Goal: Navigation & Orientation: Find specific page/section

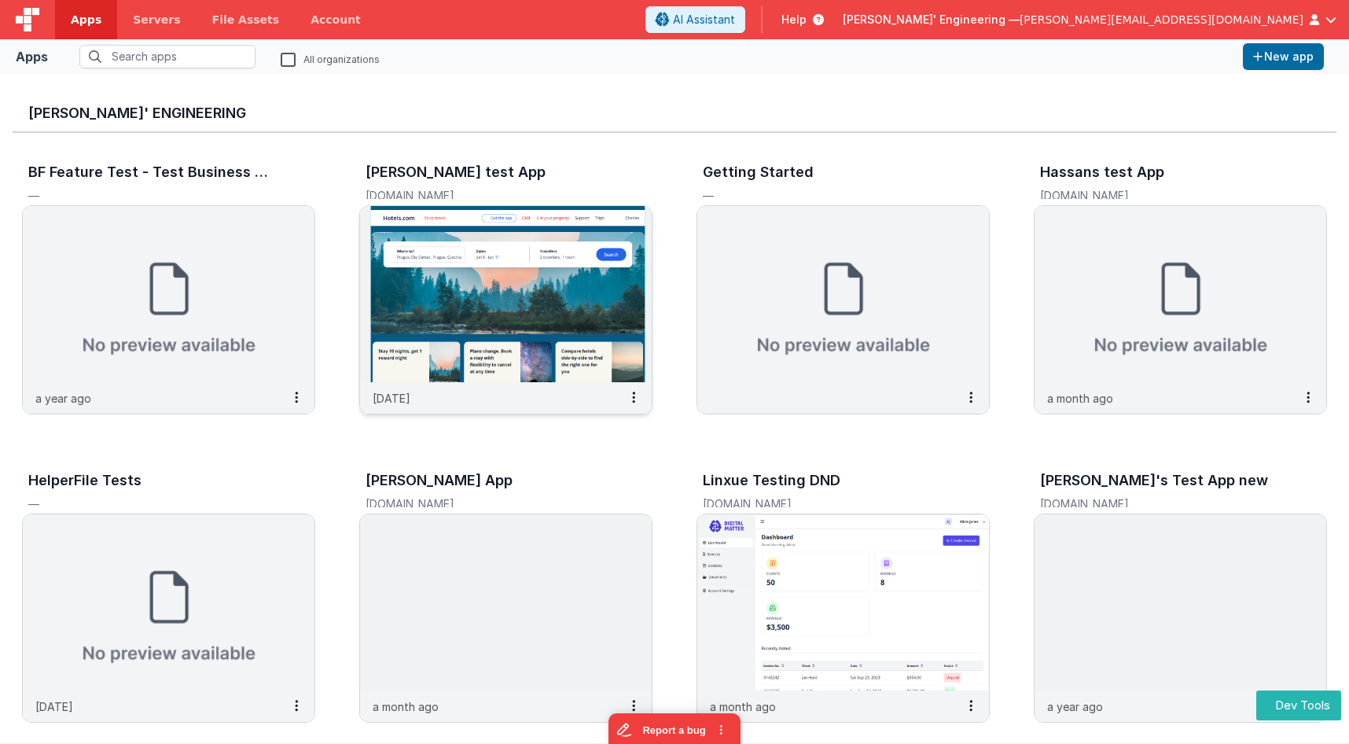
click at [482, 271] on img at bounding box center [506, 294] width 292 height 176
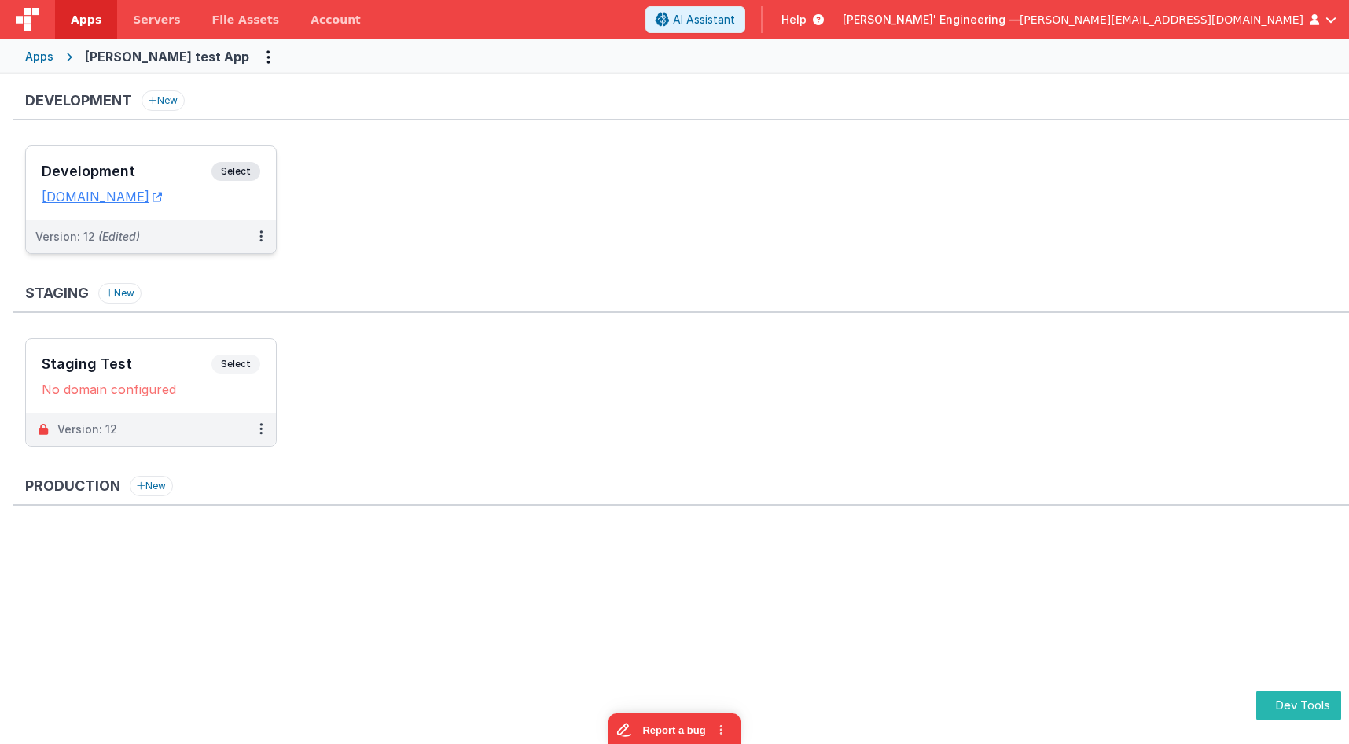
click at [148, 156] on div "Development Select URLs [DOMAIN_NAME]" at bounding box center [151, 183] width 250 height 74
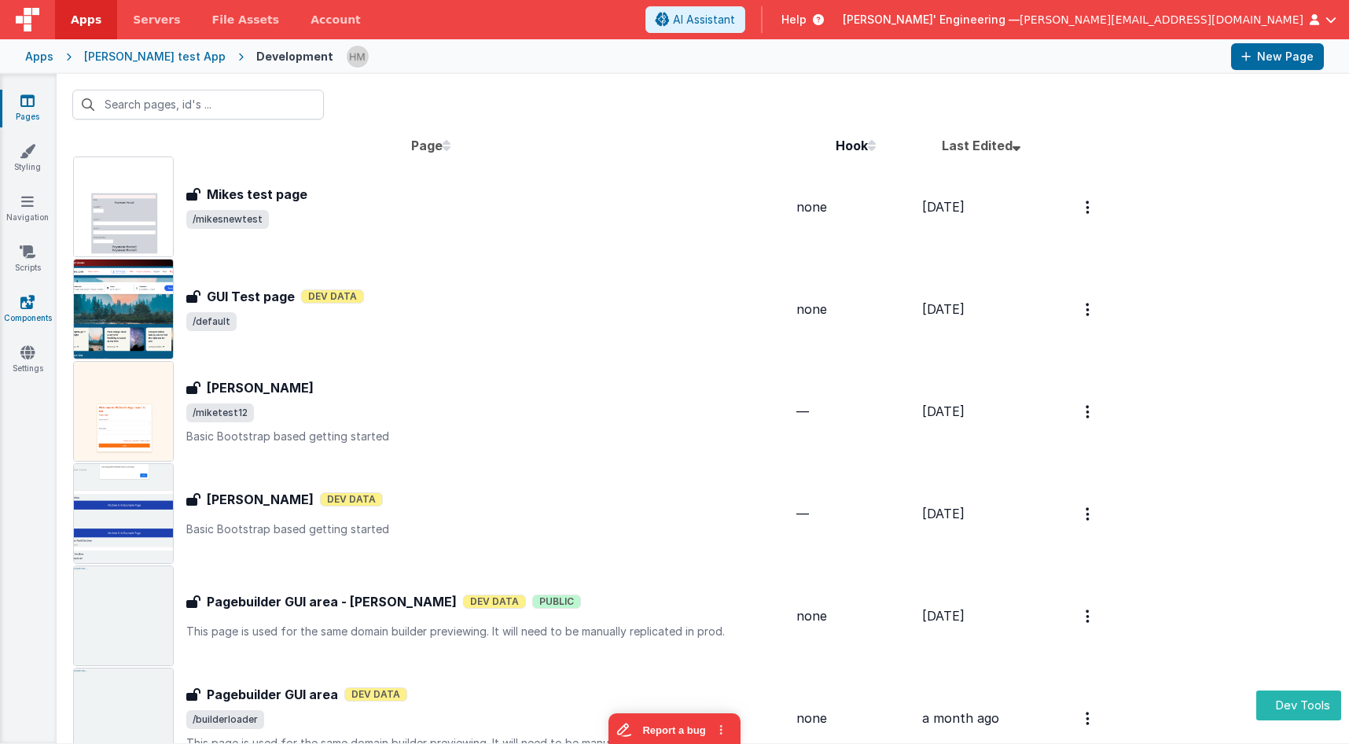
click at [27, 303] on icon at bounding box center [27, 302] width 14 height 16
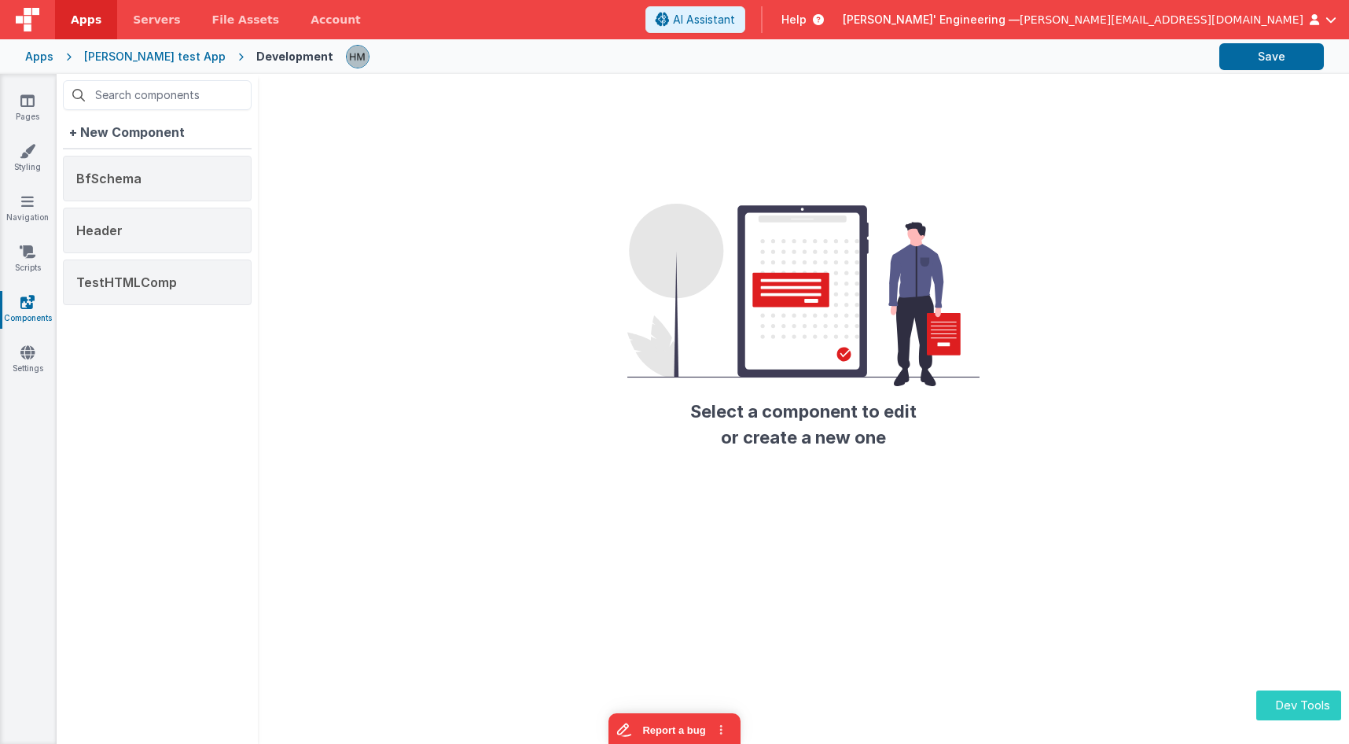
click at [1302, 703] on button "Dev Tools" at bounding box center [1298, 705] width 85 height 31
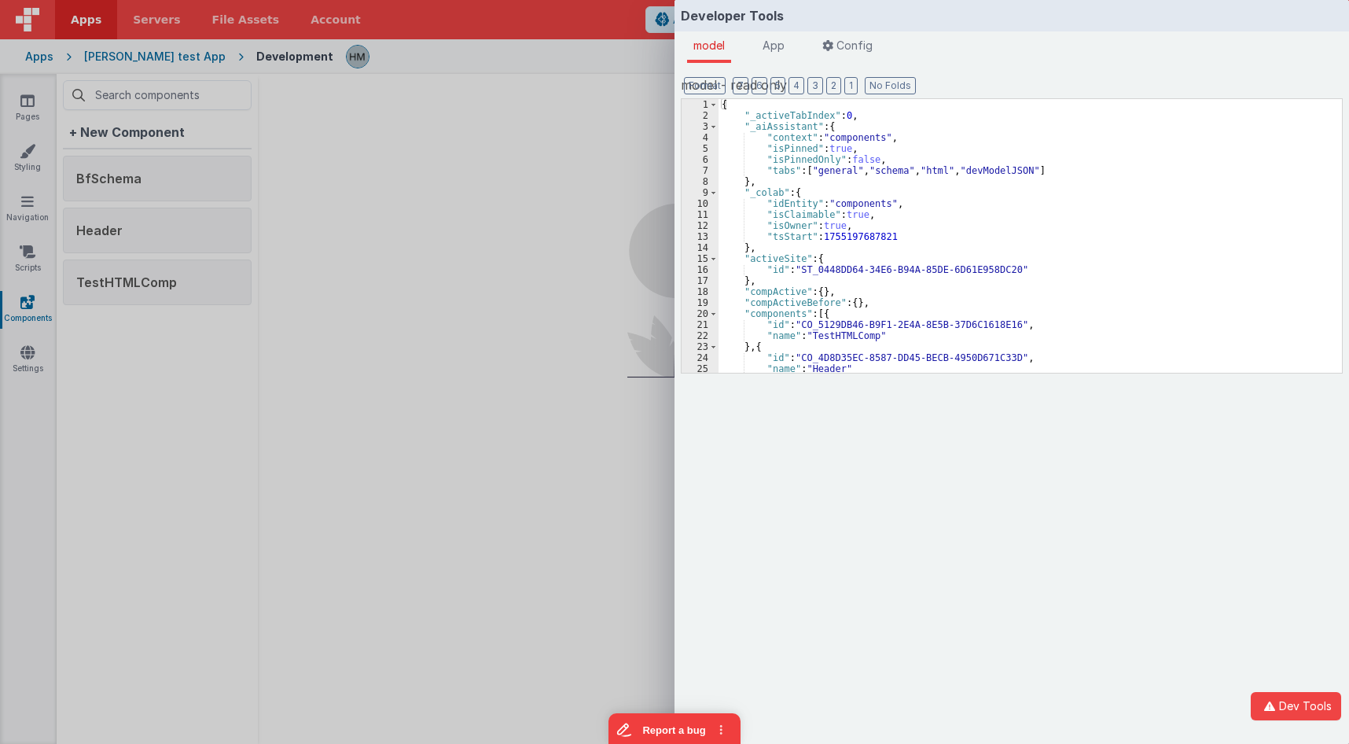
click at [856, 223] on div "{ "_activeTabIndex" : 0 , "_aiAssistant" : { "context" : "components" , "isPinn…" at bounding box center [1029, 247] width 623 height 296
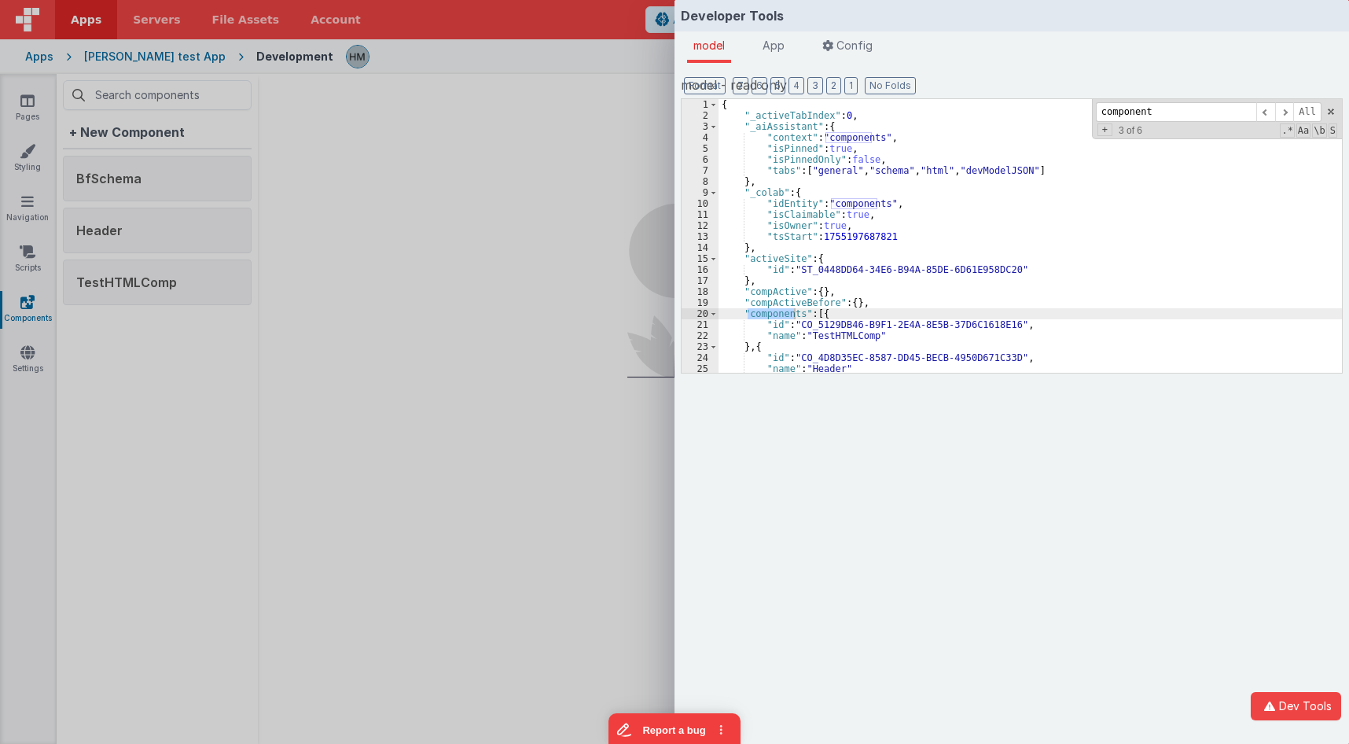
scroll to position [94, 0]
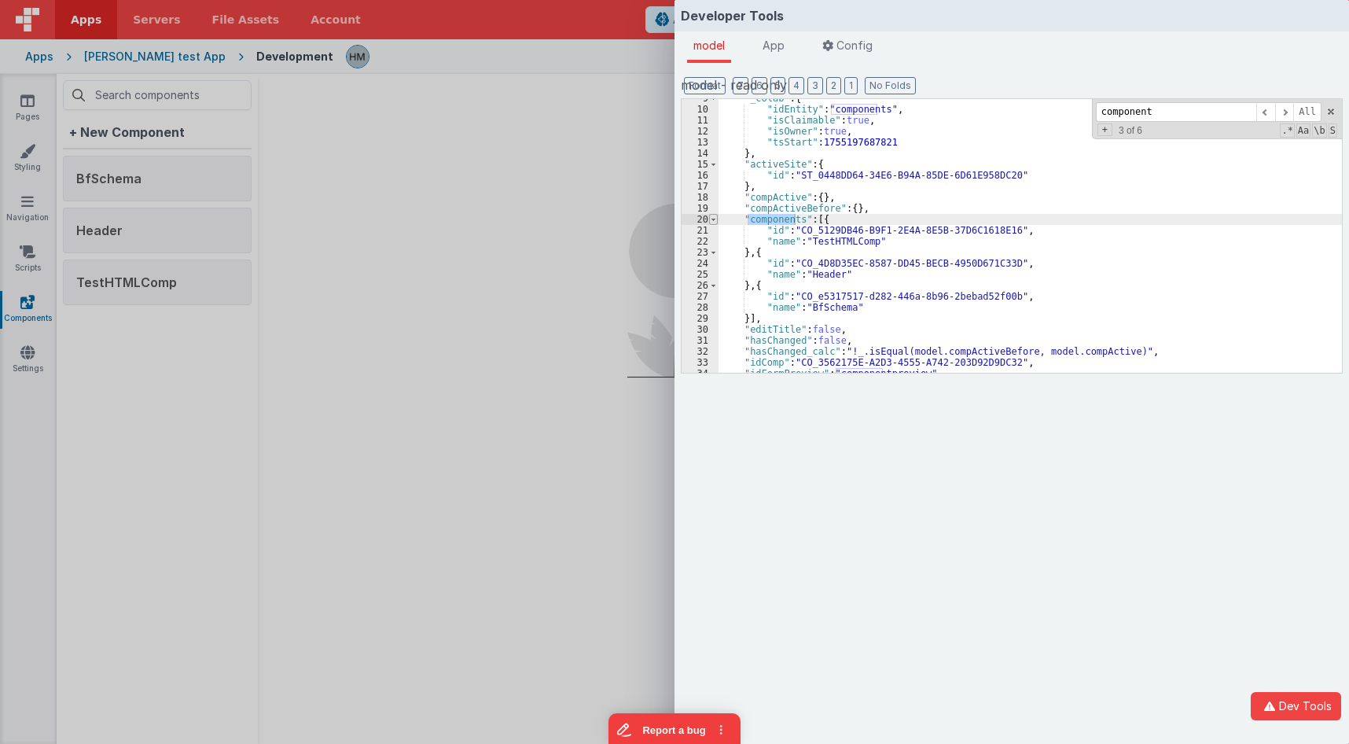
type input "component"
click at [714, 222] on span at bounding box center [713, 219] width 9 height 11
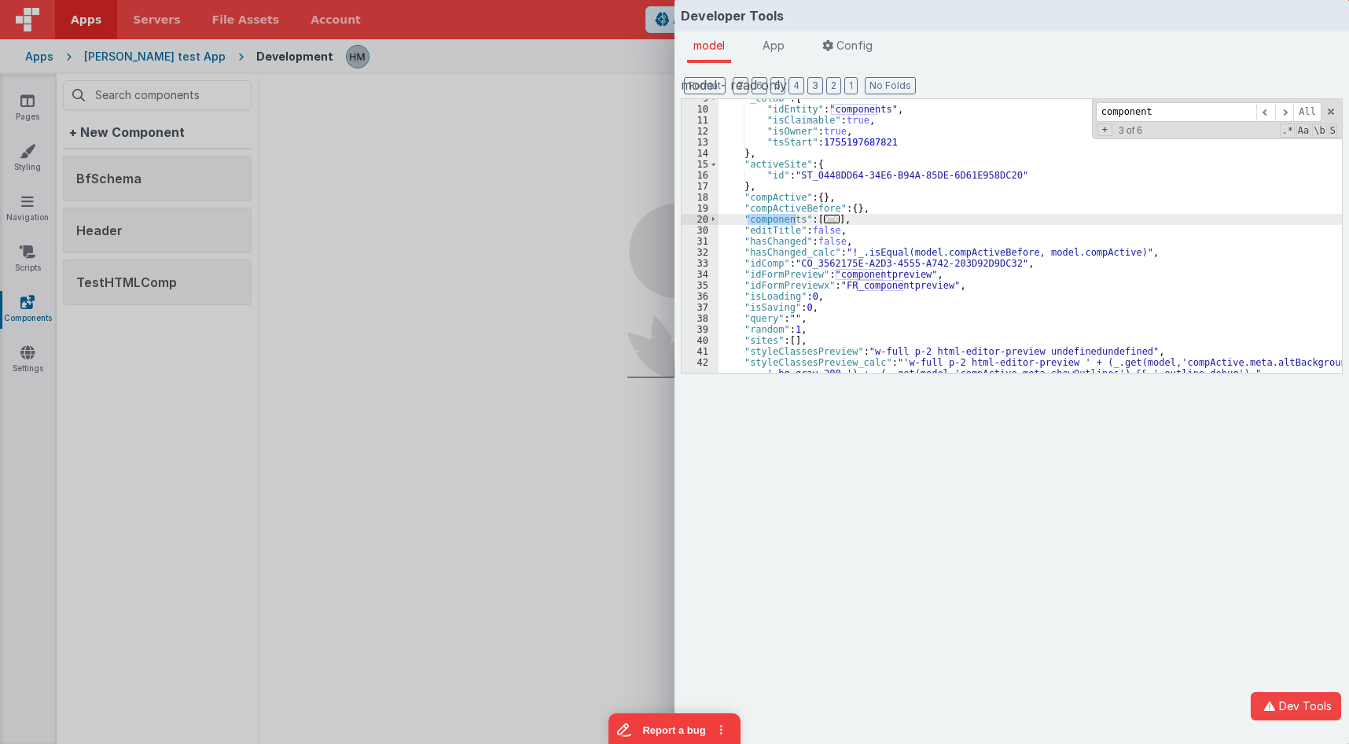
click at [761, 219] on div ""_colab" : { "idEntity" : "components" , "isClaimable" : true , "isOwner" : tru…" at bounding box center [1029, 236] width 623 height 274
click at [761, 219] on div ""_colab" : { "idEntity" : "components" , "isClaimable" : true , "isOwner" : tru…" at bounding box center [1029, 246] width 623 height 307
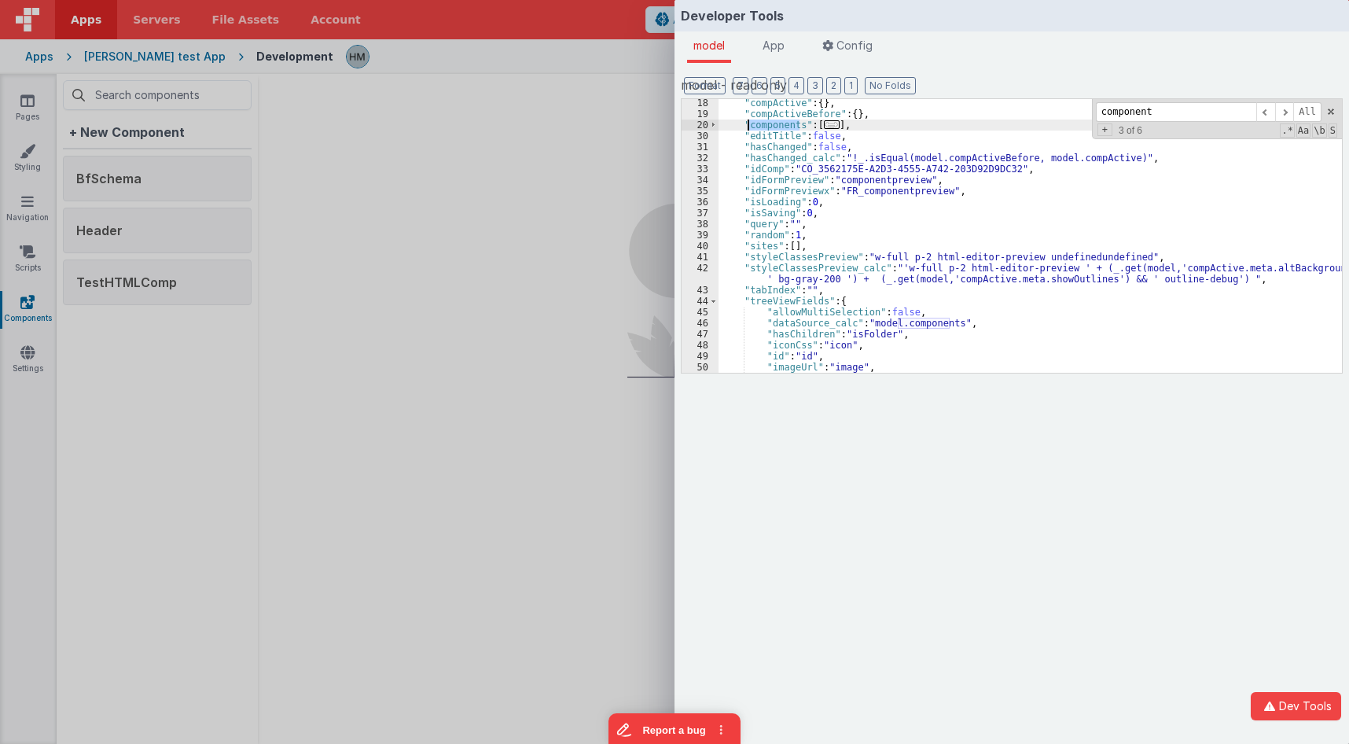
scroll to position [365, 0]
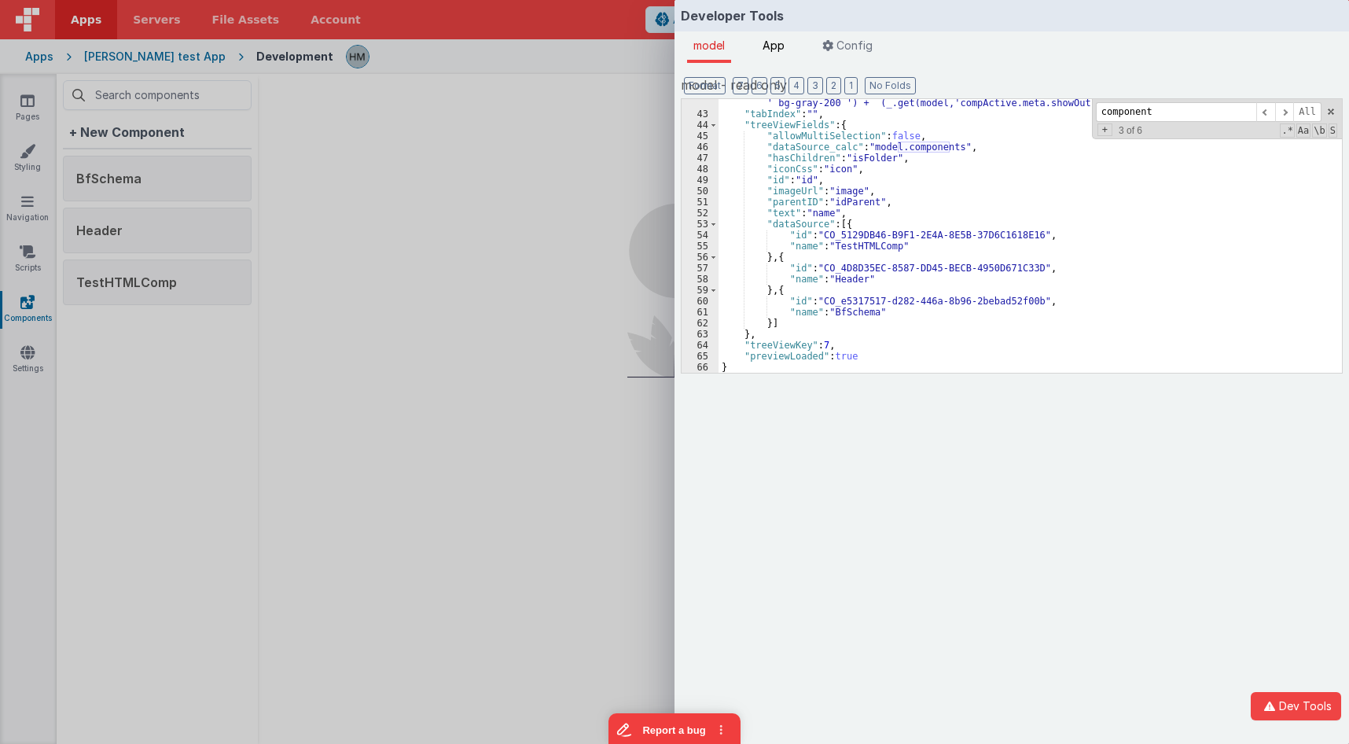
click at [778, 49] on span "App" at bounding box center [773, 45] width 22 height 13
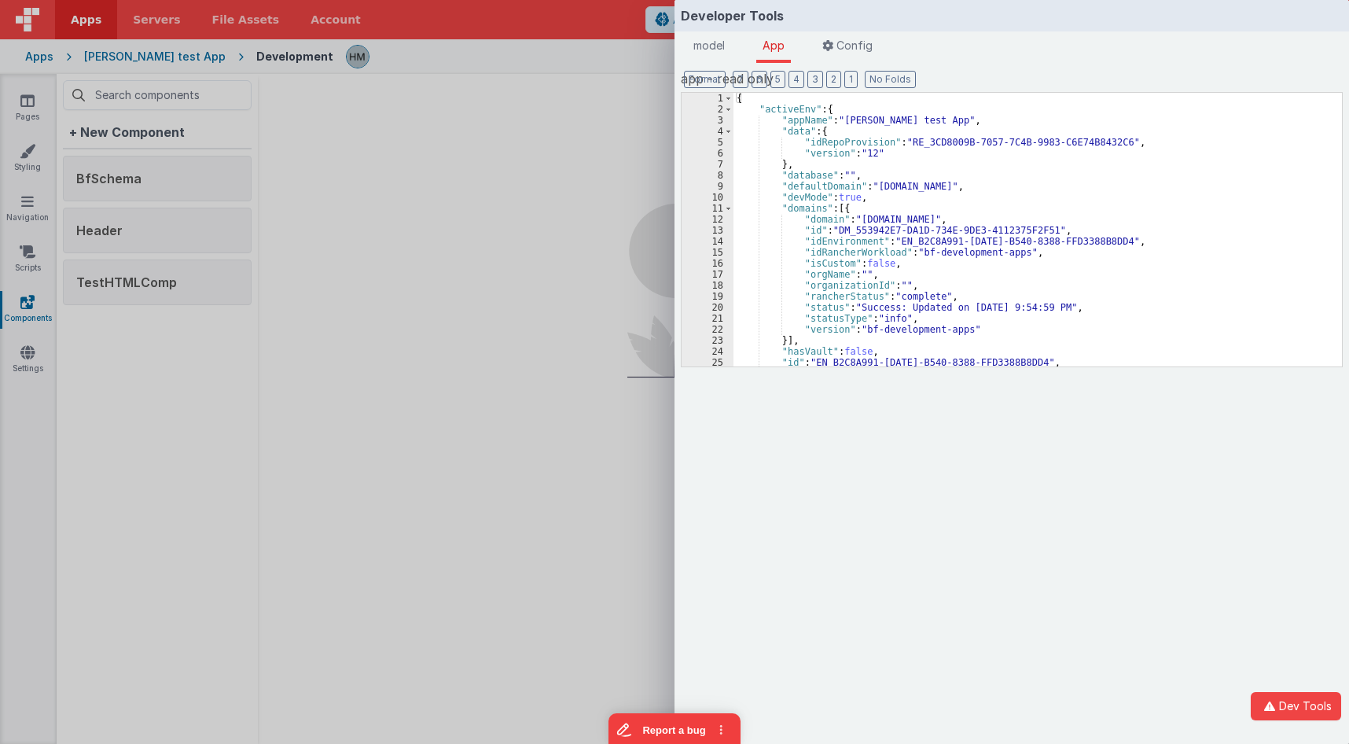
click at [875, 154] on div "{ "activeEnv" : { "appName" : "[PERSON_NAME] test App" , "data" : { "idRepoProv…" at bounding box center [1037, 241] width 608 height 296
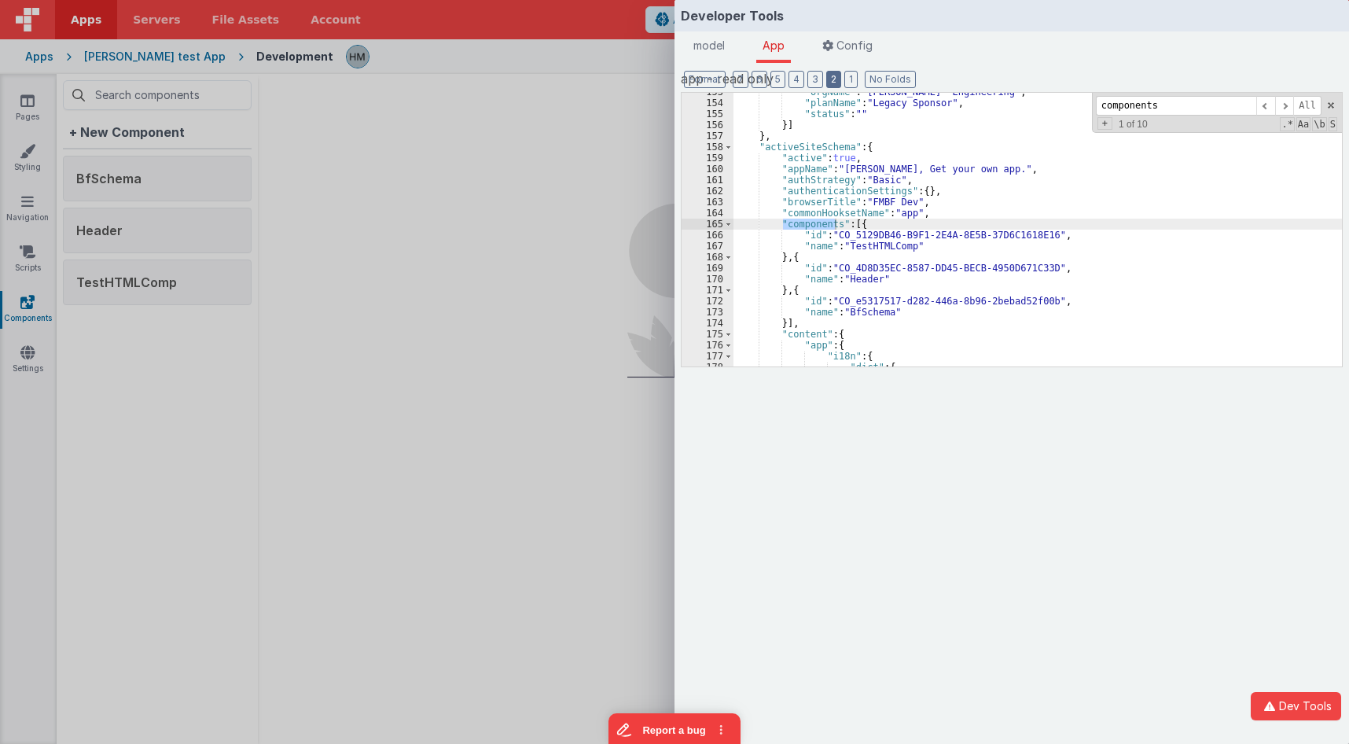
type input "components"
click at [828, 83] on button "2" at bounding box center [833, 79] width 15 height 17
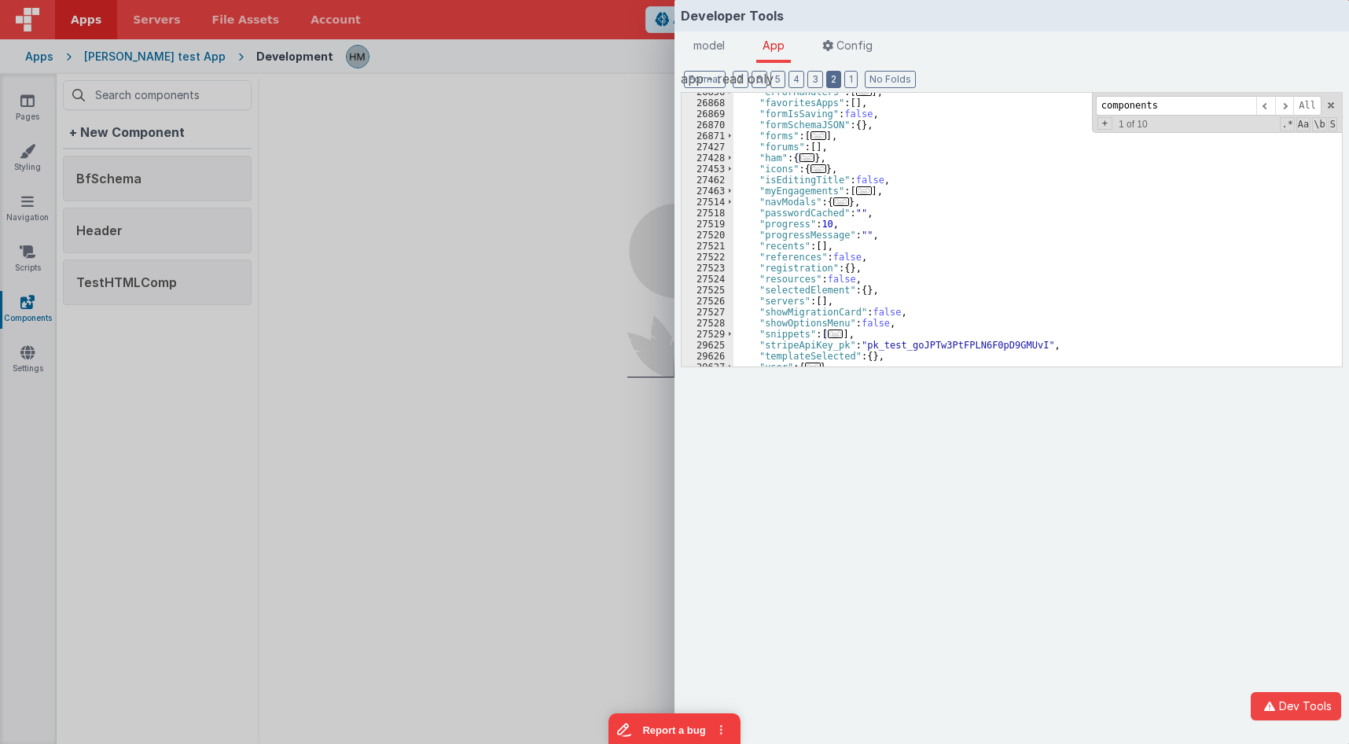
scroll to position [0, 0]
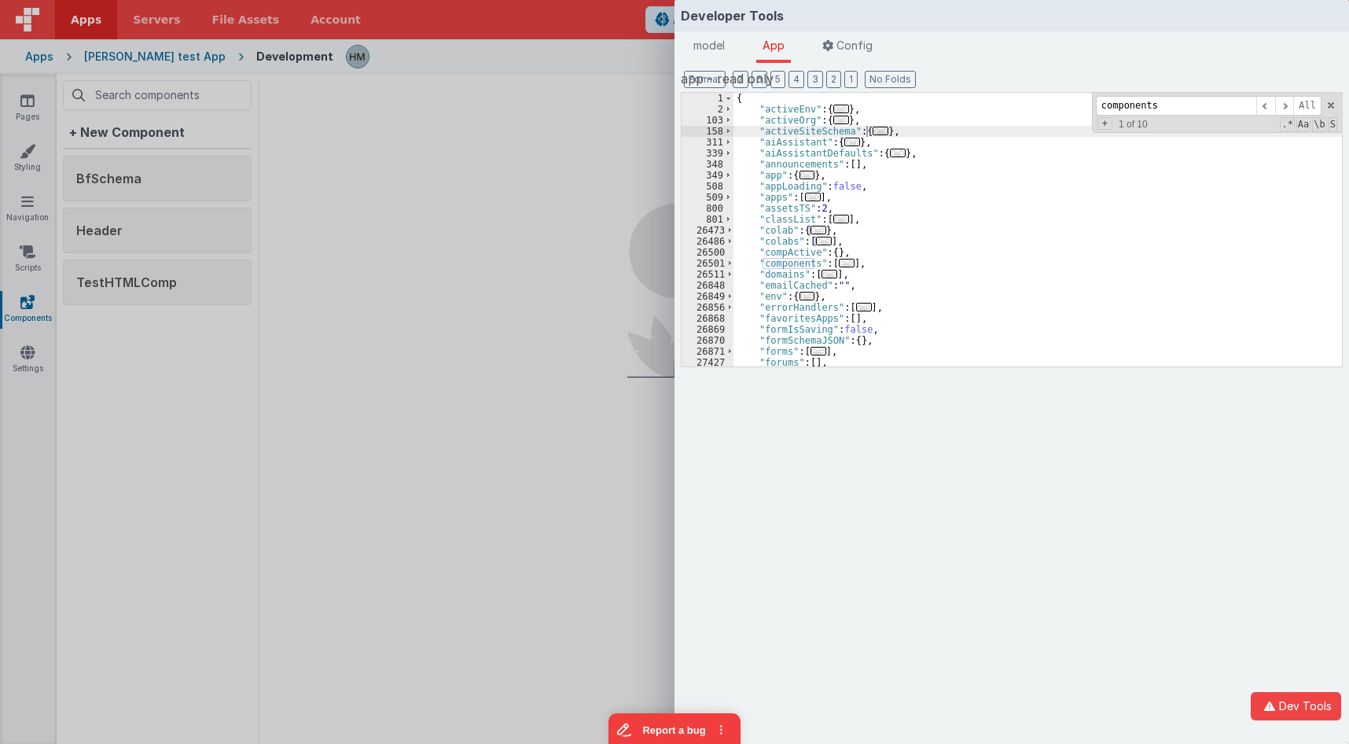
click at [842, 262] on span "..." at bounding box center [847, 263] width 16 height 9
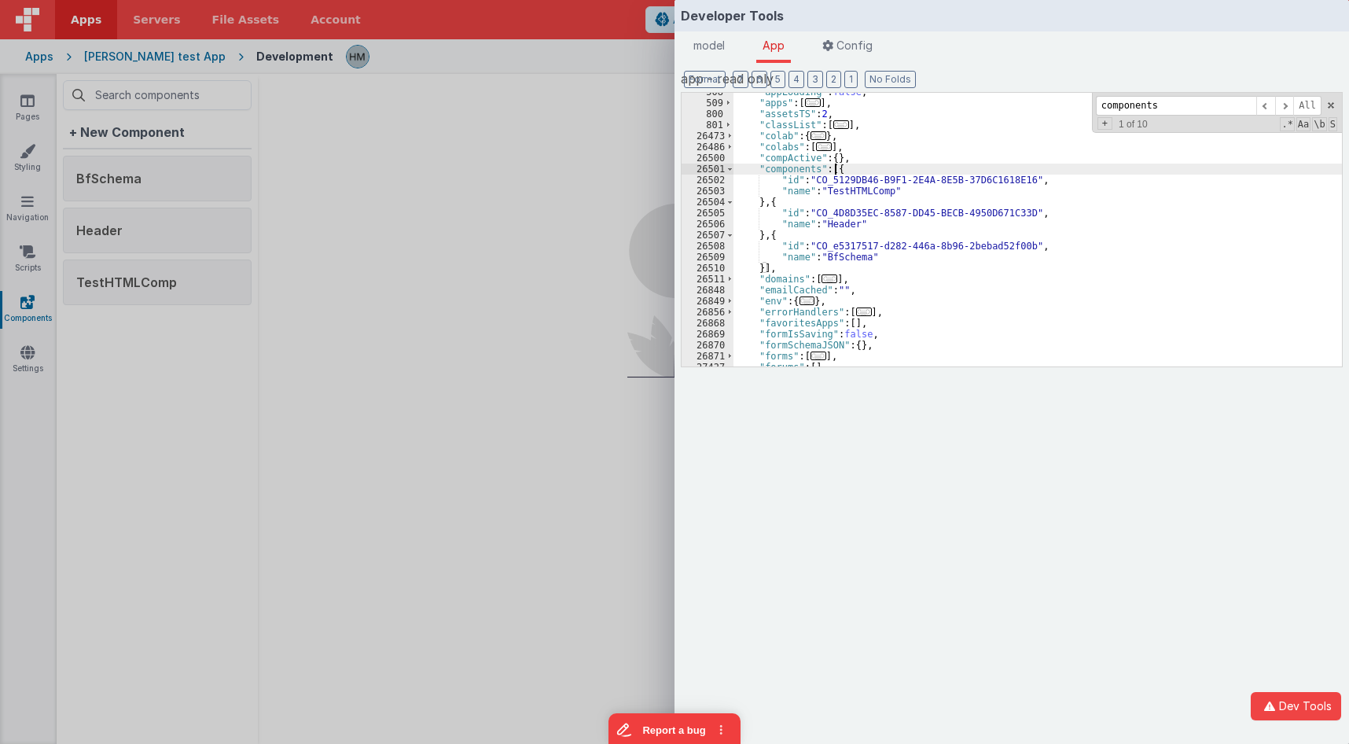
scroll to position [94, 0]
click at [610, 179] on div "Developer Tools model App Params Log (1) Misc Windows Config model - read only …" at bounding box center [674, 372] width 1349 height 744
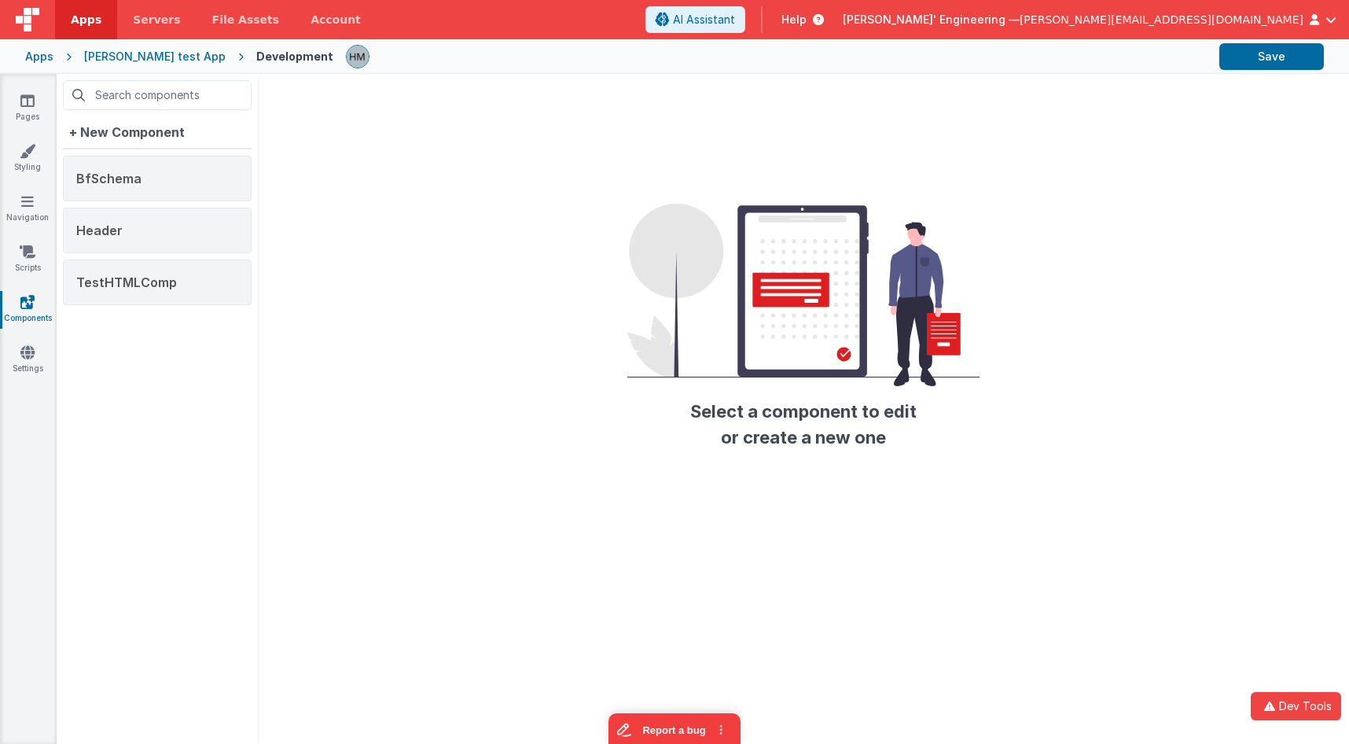
click at [1159, 29] on div "[PERSON_NAME]' Engineering — [PERSON_NAME][EMAIL_ADDRESS][DOMAIN_NAME]" at bounding box center [1090, 19] width 494 height 27
click at [1019, 19] on span "[PERSON_NAME]' Engineering —" at bounding box center [931, 20] width 177 height 16
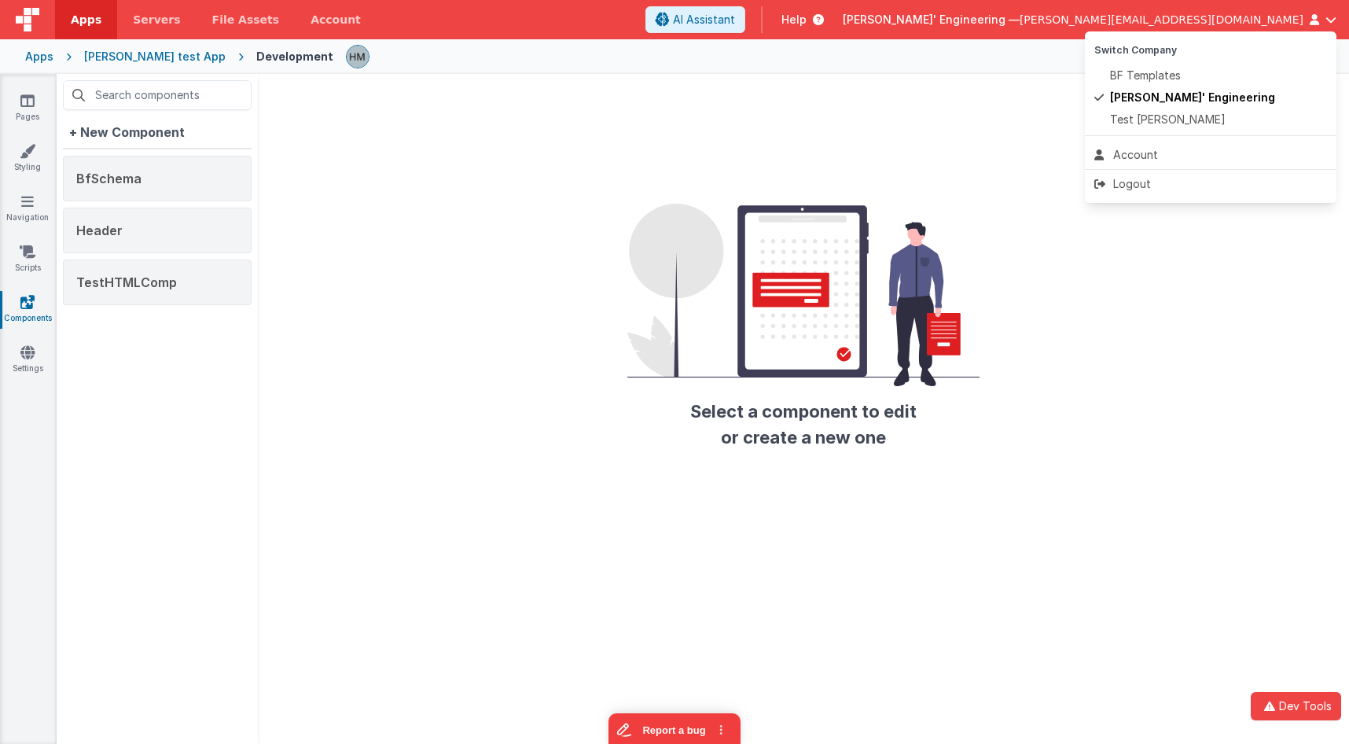
click at [1159, 19] on button at bounding box center [674, 372] width 1349 height 744
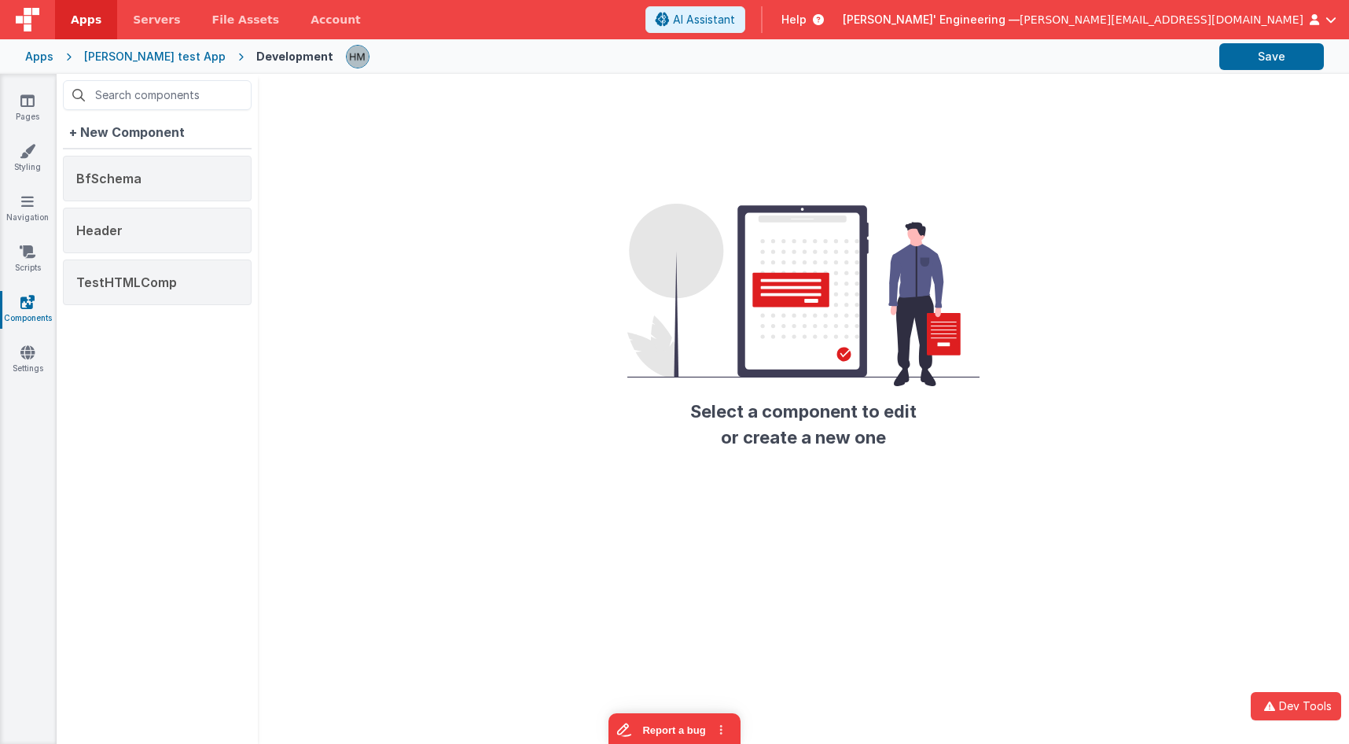
click at [40, 56] on div "Apps" at bounding box center [39, 57] width 28 height 16
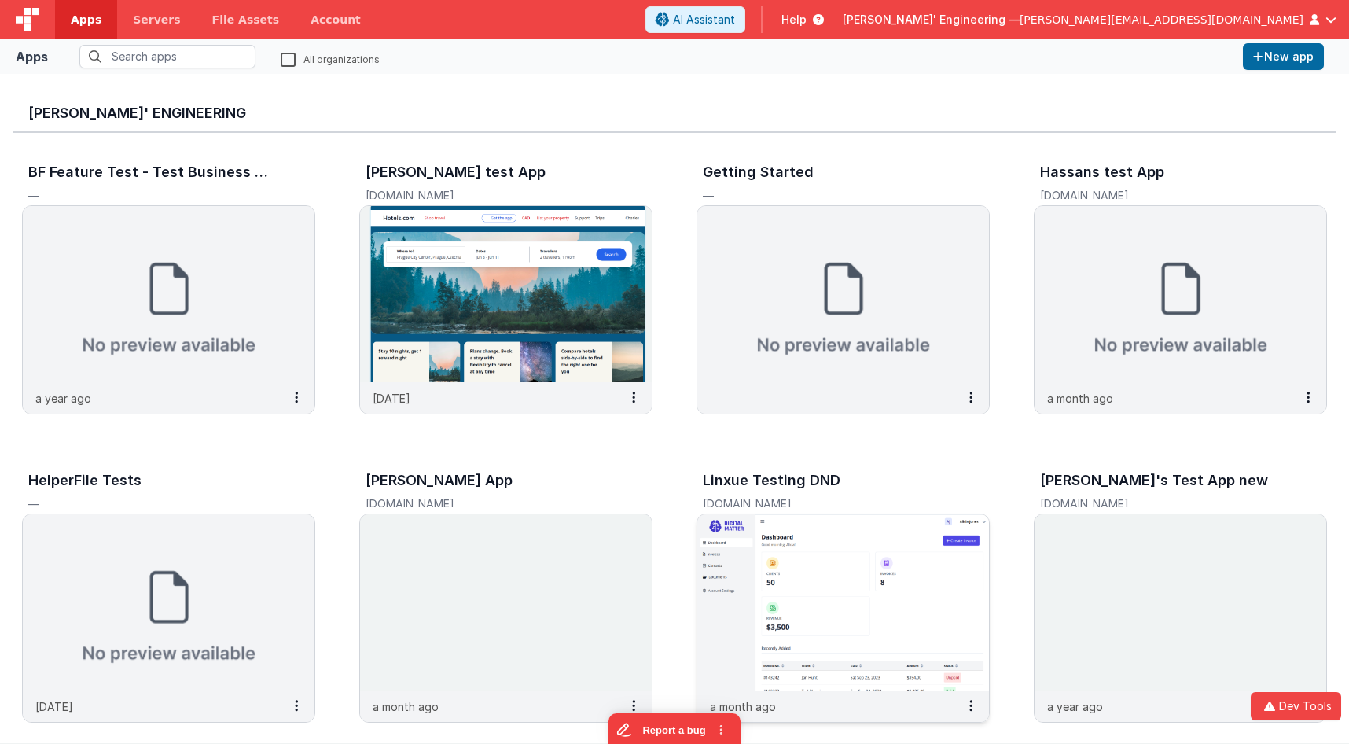
click at [861, 555] on img at bounding box center [843, 602] width 292 height 176
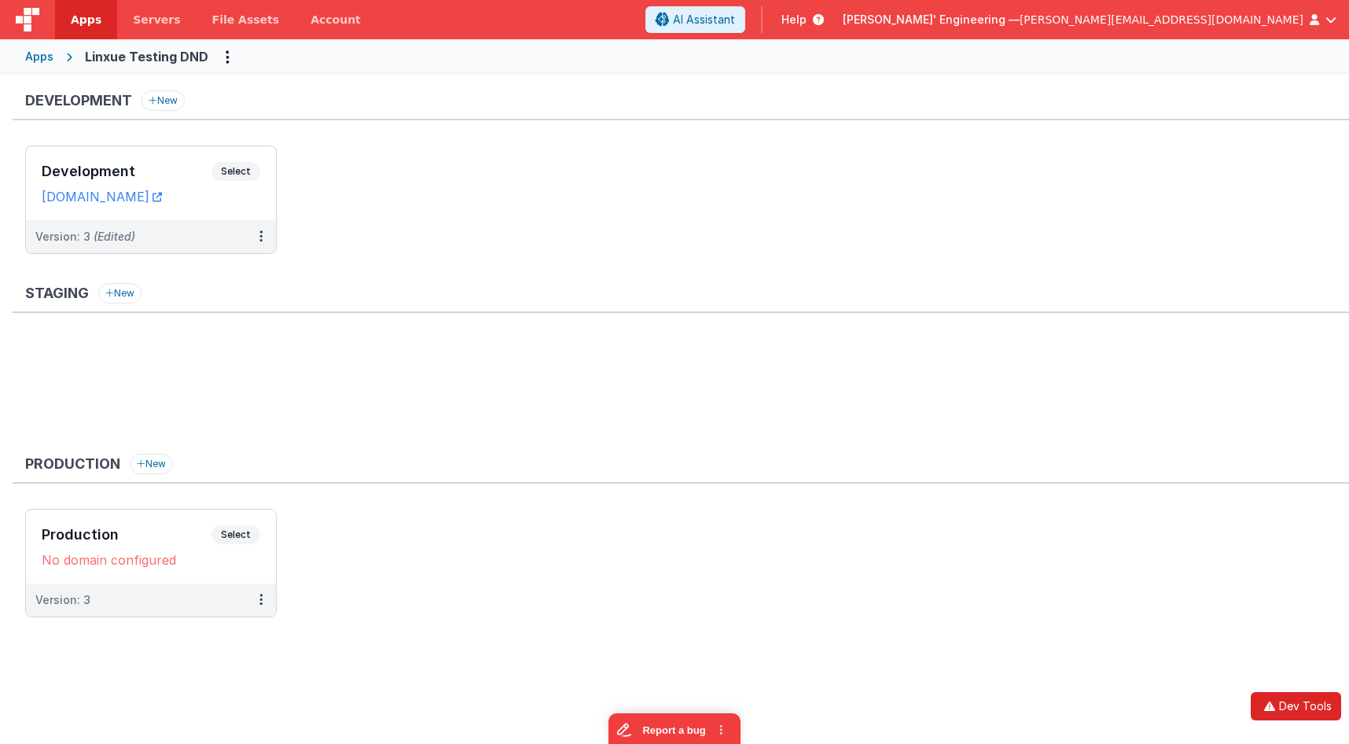
click at [1289, 699] on button "Dev Tools" at bounding box center [1296, 706] width 90 height 28
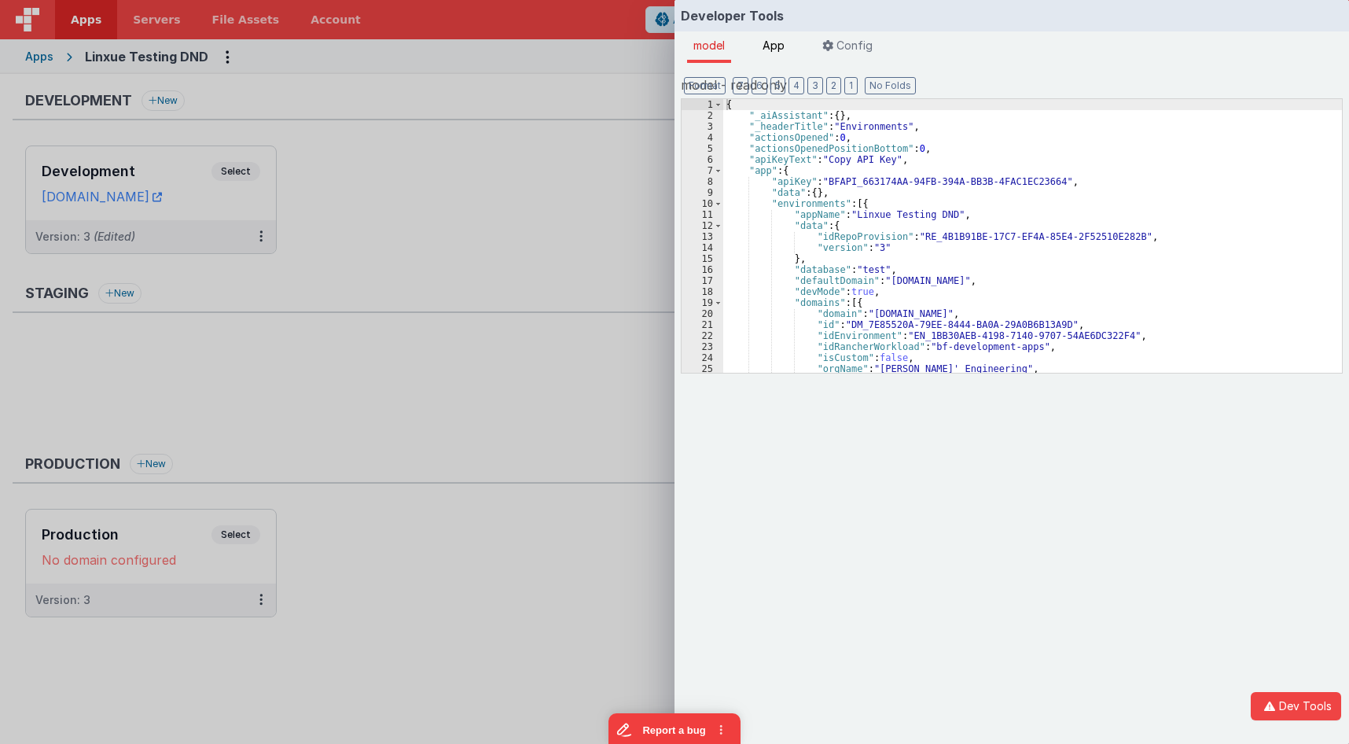
click at [782, 56] on li "App" at bounding box center [773, 46] width 35 height 31
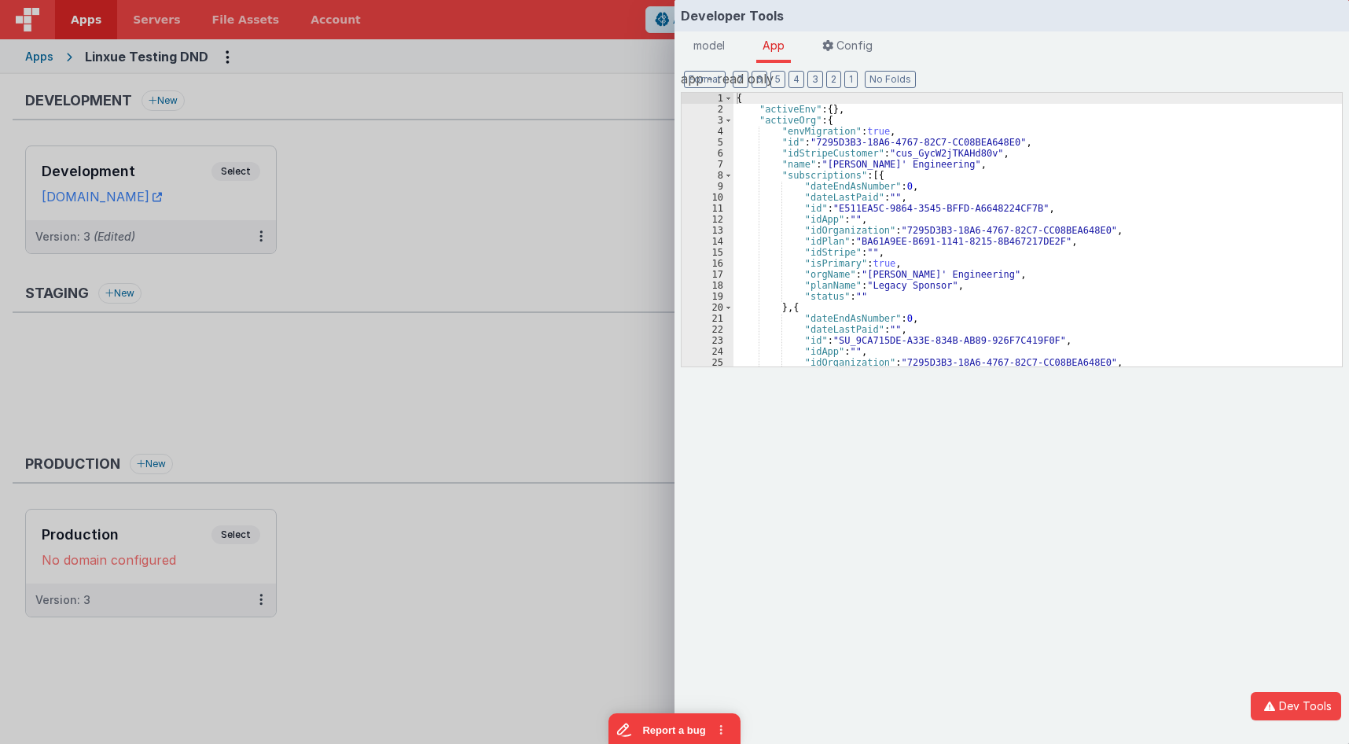
click at [959, 196] on div "{ "activeEnv" : { } , "activeOrg" : { "envMigration" : true , "id" : "7295D3B3-…" at bounding box center [1037, 241] width 608 height 296
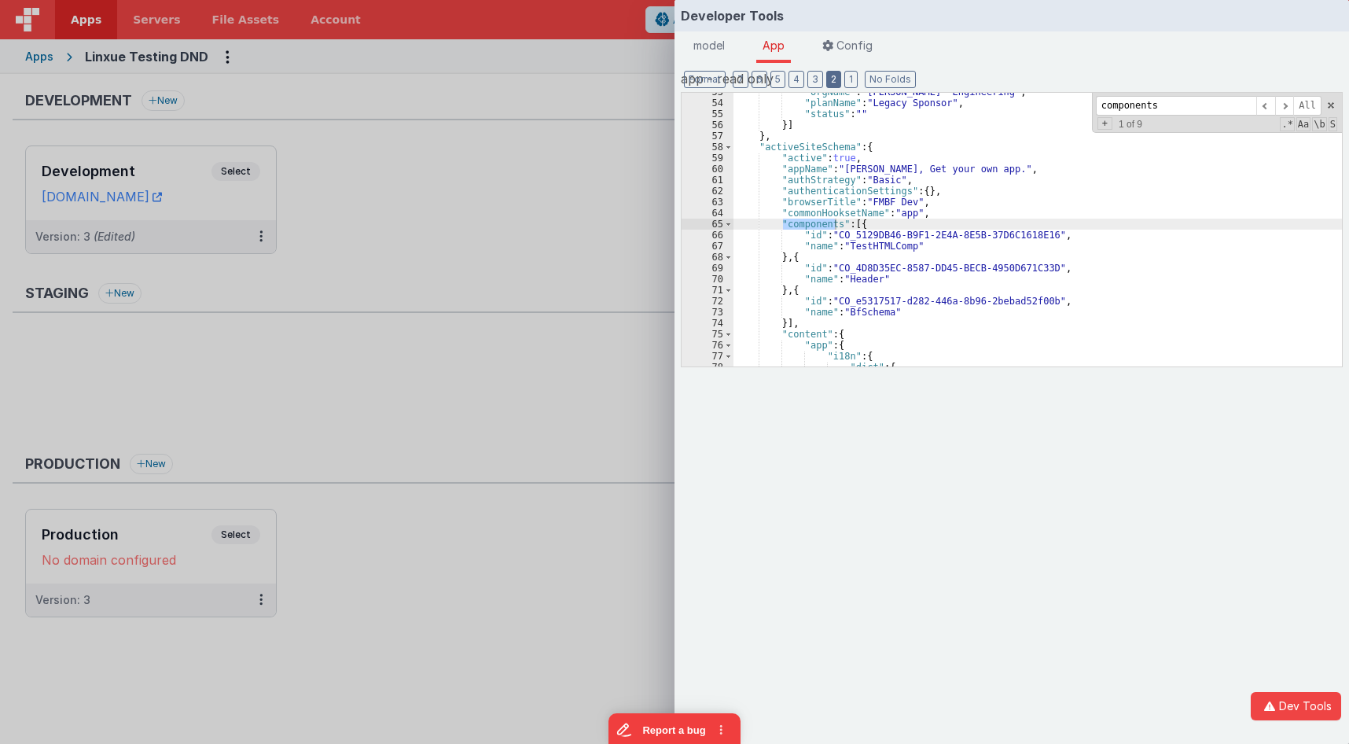
type input "components"
click at [834, 83] on button "2" at bounding box center [833, 79] width 15 height 17
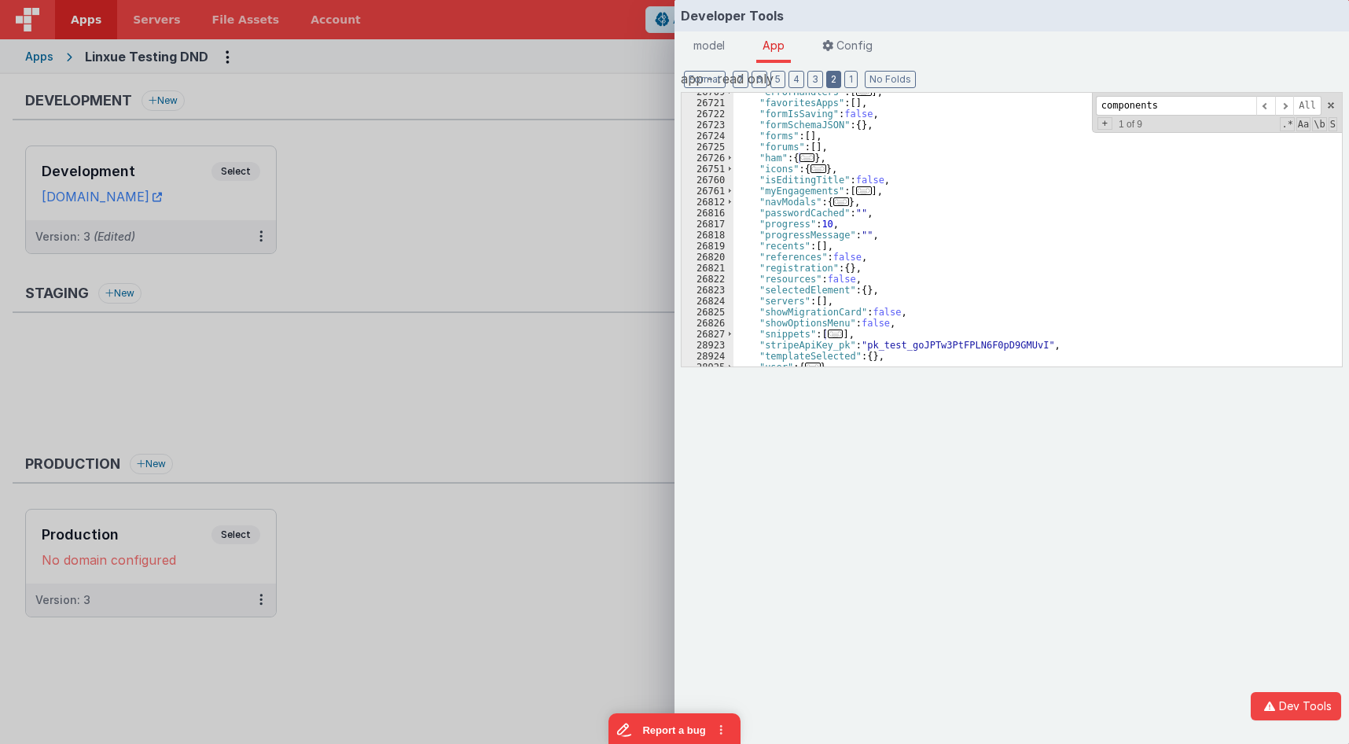
scroll to position [121, 0]
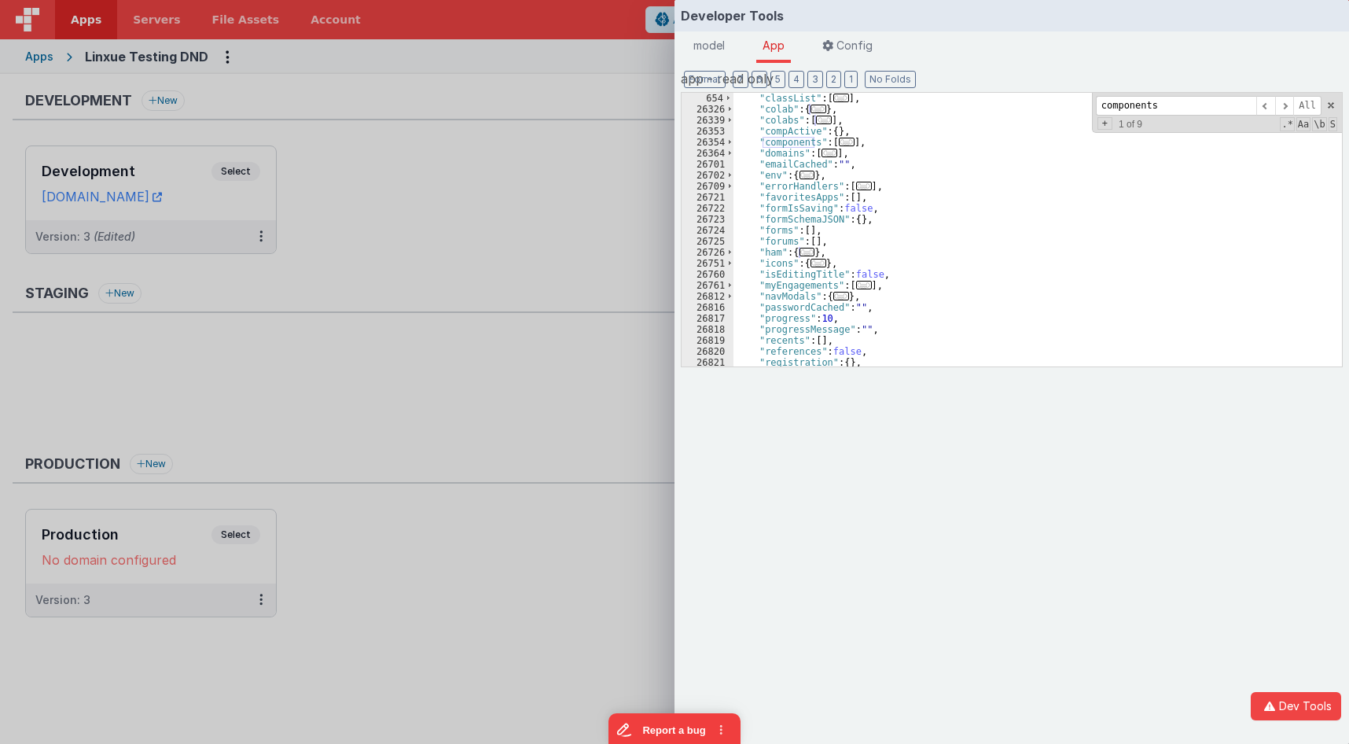
click at [843, 261] on div ""classList" : [ ... ] , "colab" : { ... } , "colabs" : [ ... ] , "compActive" :…" at bounding box center [1037, 241] width 608 height 296
click at [839, 138] on span "..." at bounding box center [847, 142] width 16 height 9
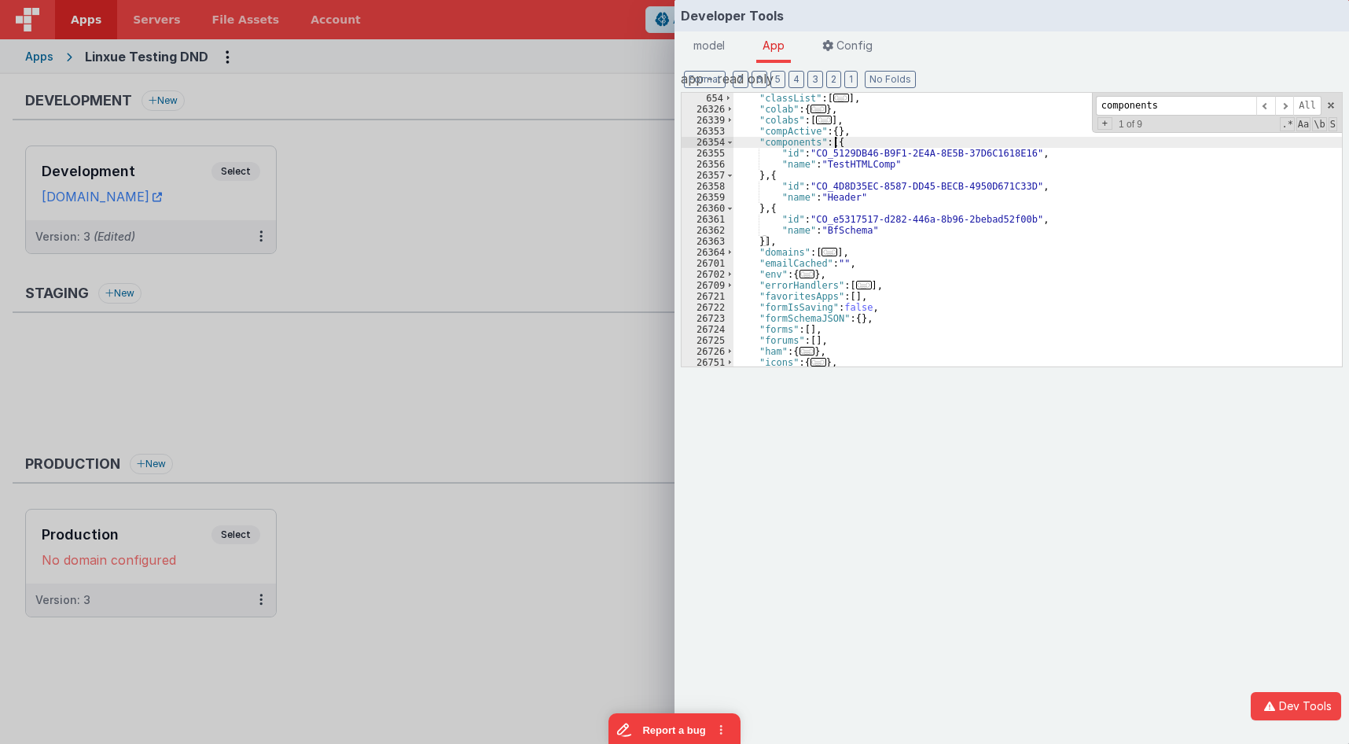
click at [594, 154] on div "Developer Tools model App Params Log (2) Misc Windows Config model - read only …" at bounding box center [674, 372] width 1349 height 744
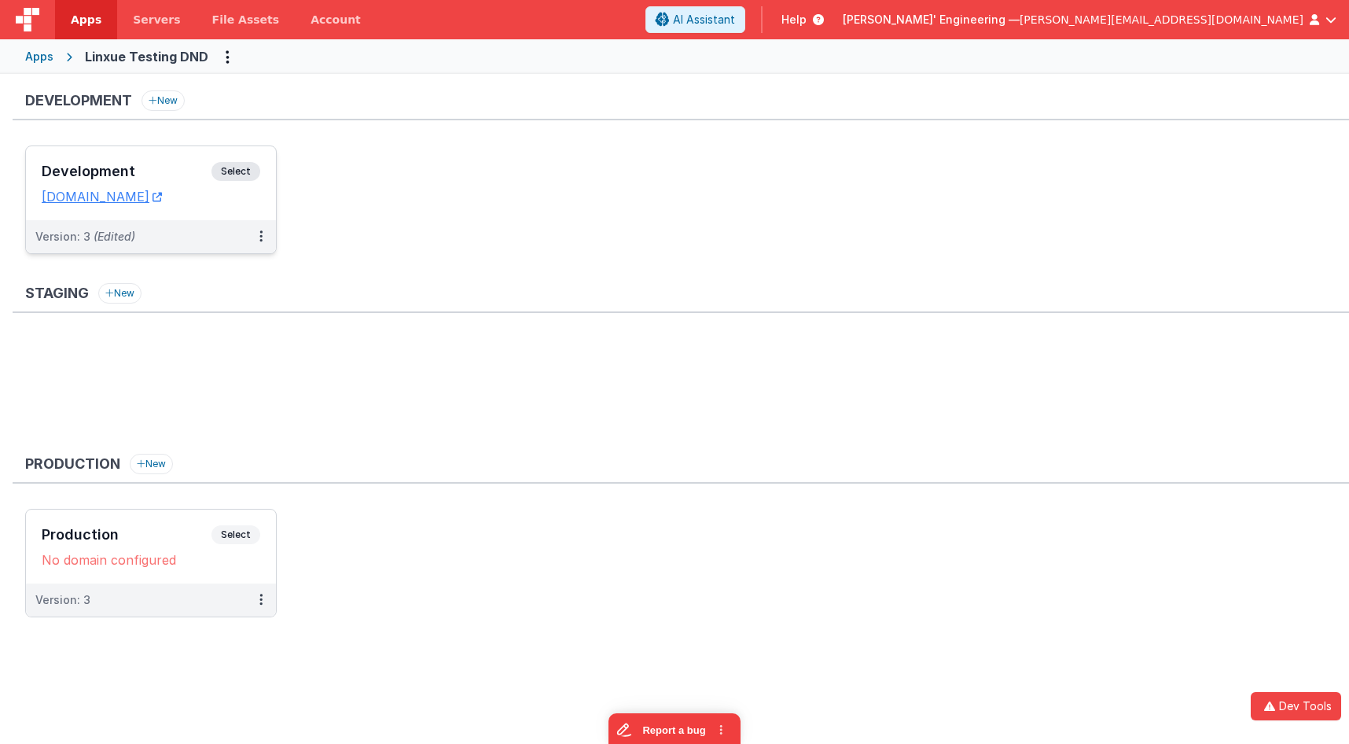
click at [167, 157] on div "Development Select URLs [DOMAIN_NAME]" at bounding box center [151, 183] width 250 height 74
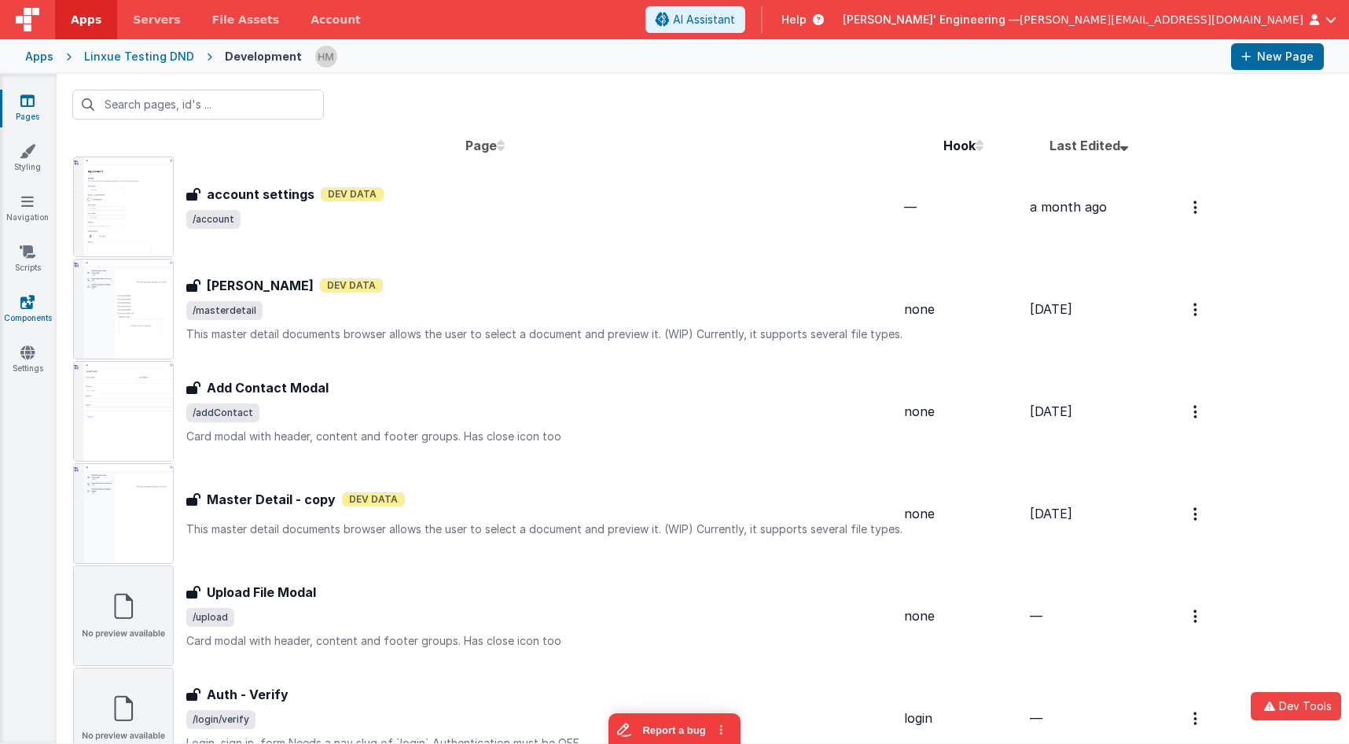
click at [26, 302] on icon at bounding box center [27, 302] width 14 height 16
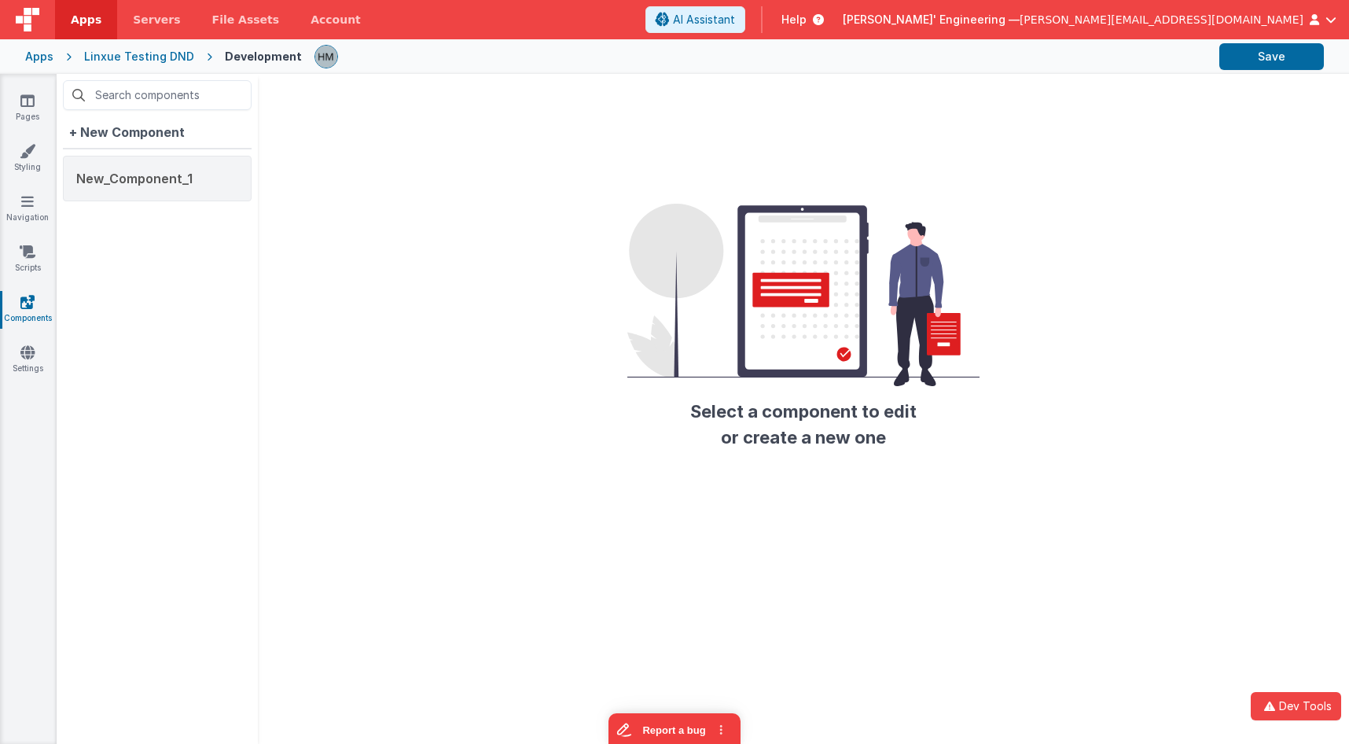
click at [1019, 21] on span "[PERSON_NAME]' Engineering —" at bounding box center [931, 20] width 177 height 16
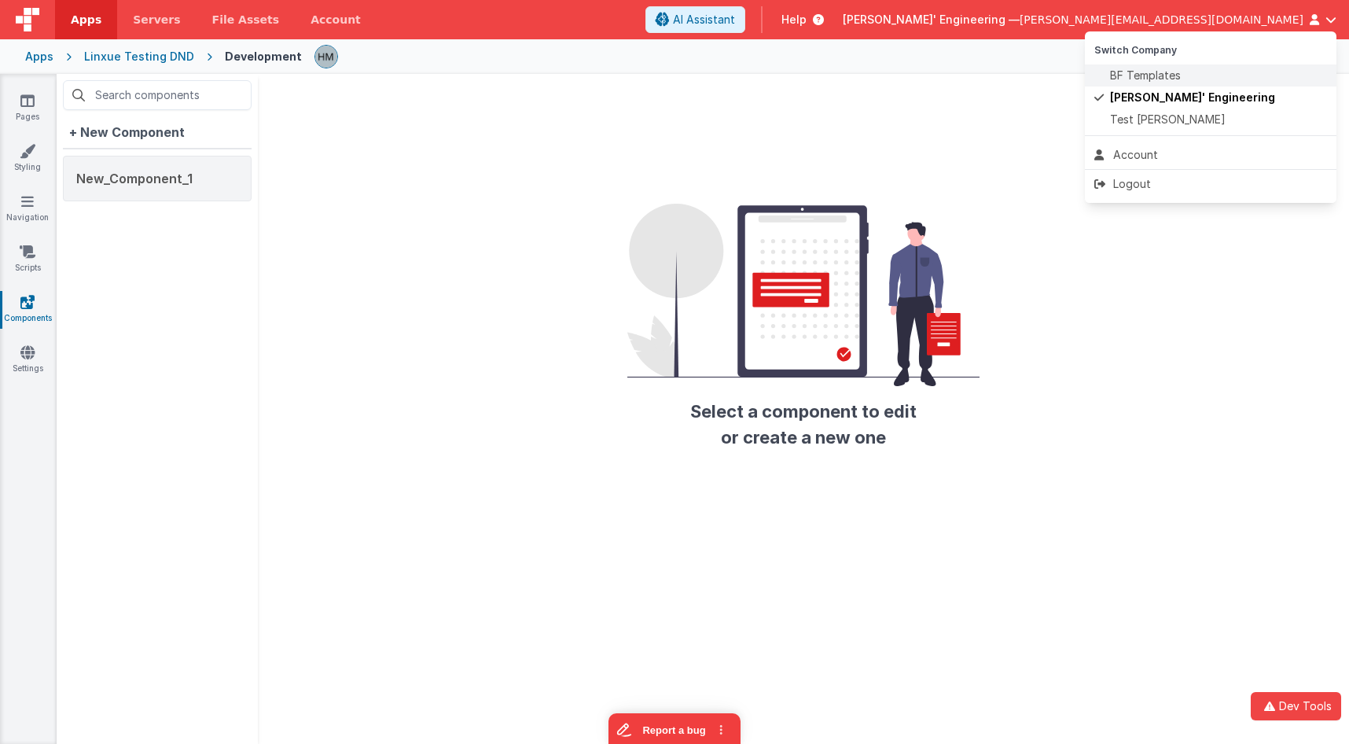
click at [1150, 78] on span "BF Templates" at bounding box center [1145, 76] width 71 height 16
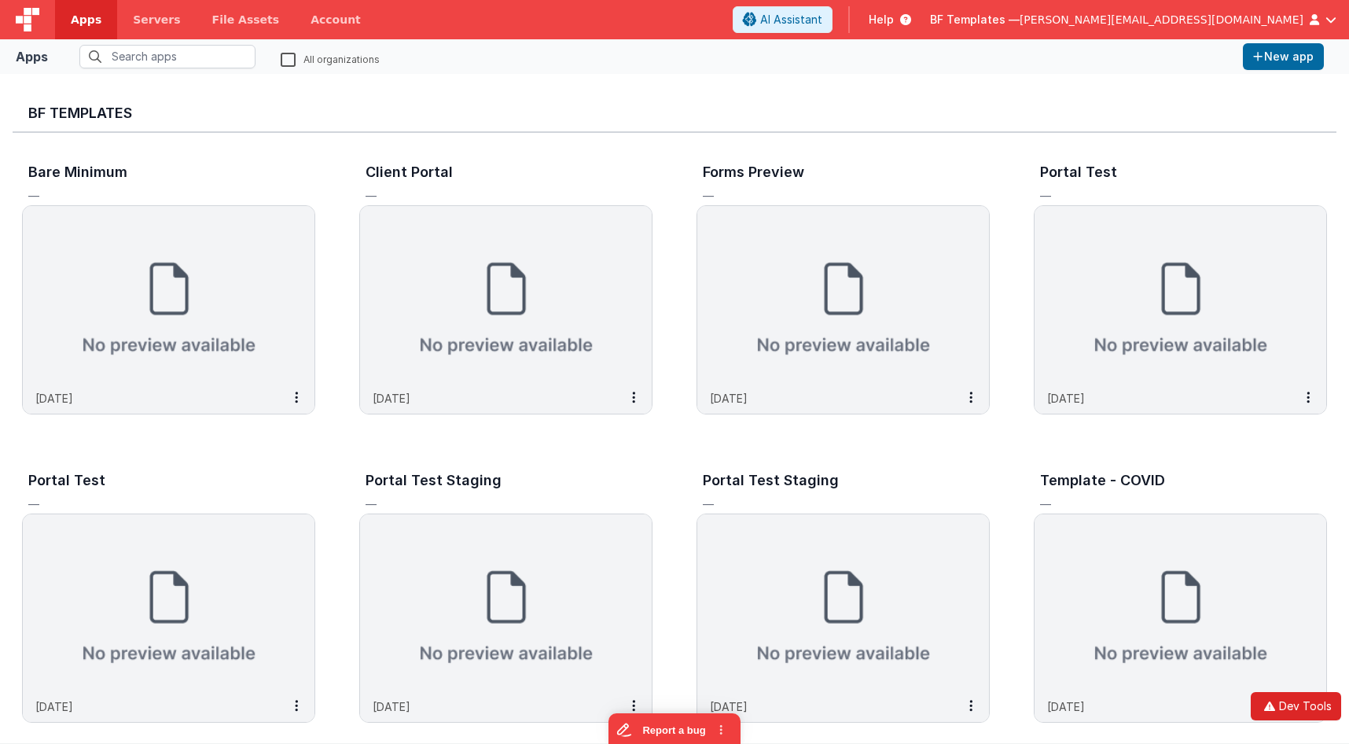
click at [1309, 708] on button "Dev Tools" at bounding box center [1296, 706] width 90 height 28
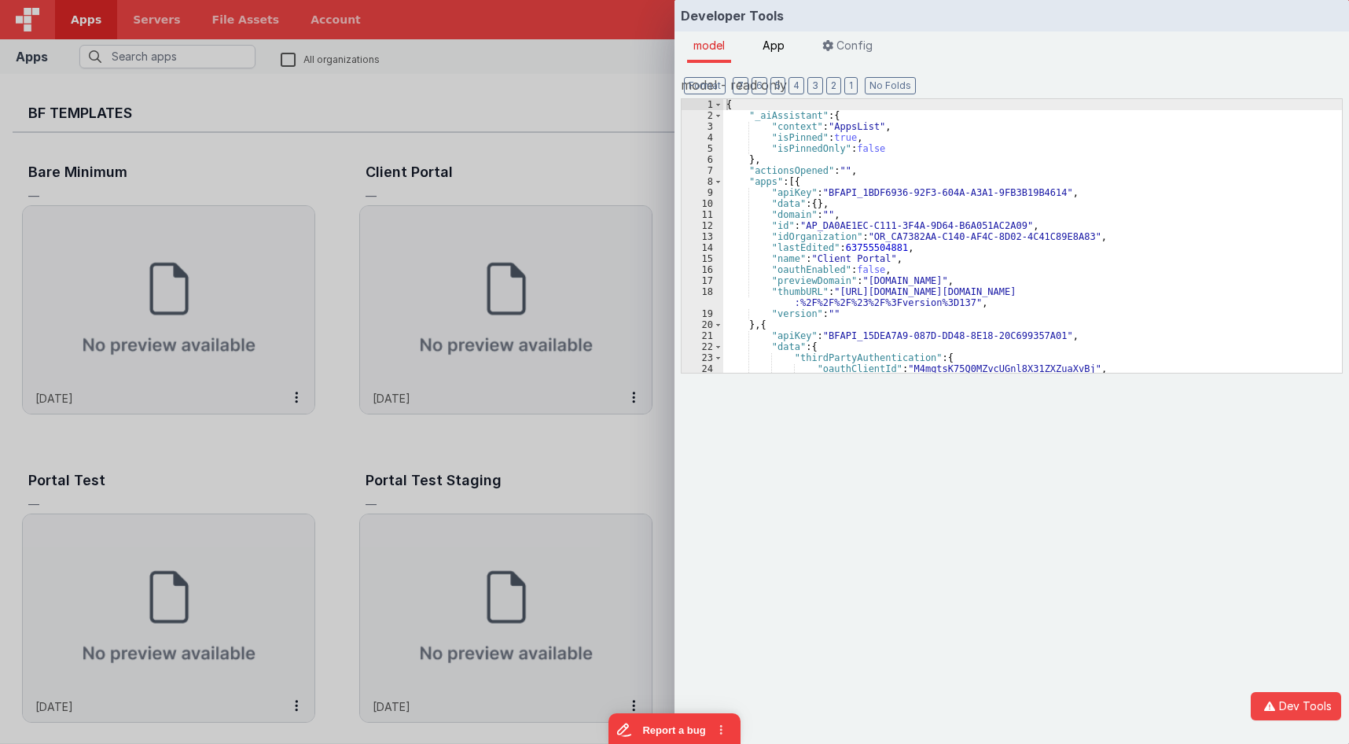
click at [776, 48] on span "App" at bounding box center [773, 45] width 22 height 13
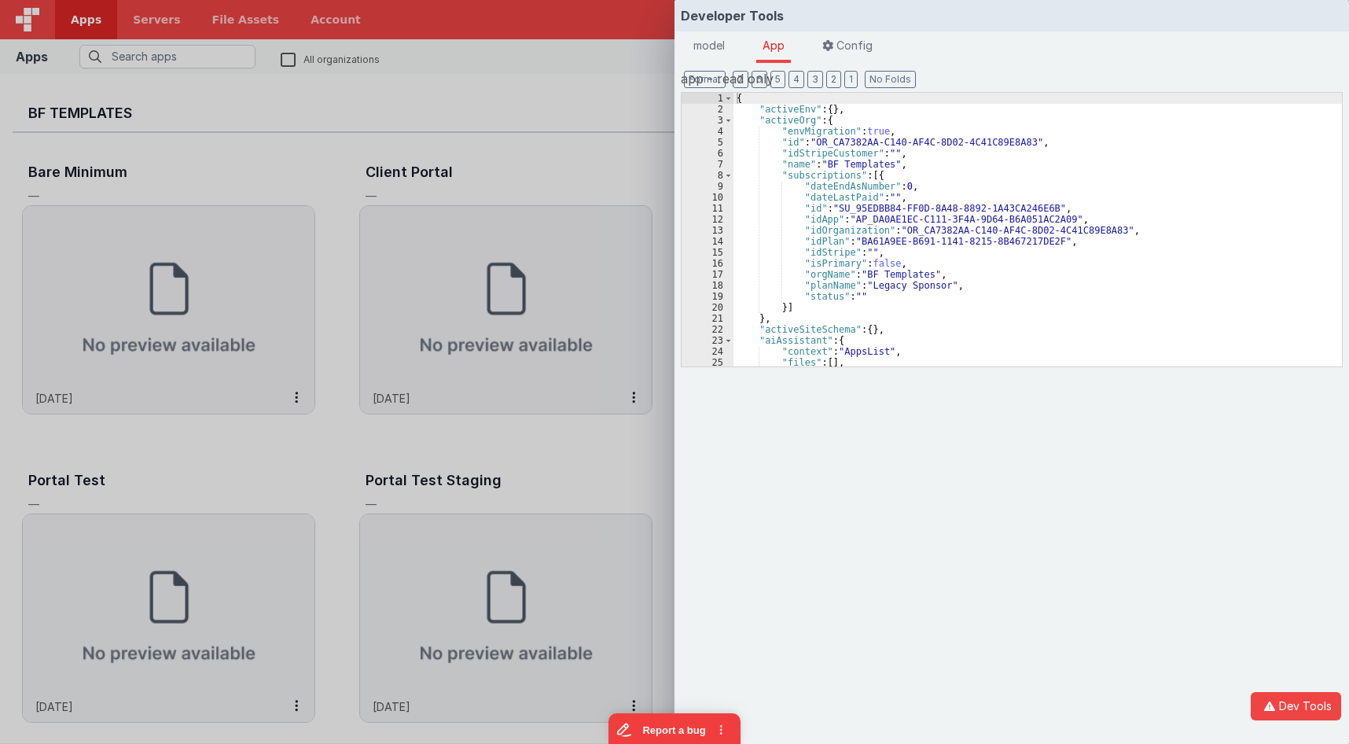
click at [930, 173] on div "{ "activeEnv" : { } , "activeOrg" : { "envMigration" : true , "id" : "OR_CA7382…" at bounding box center [1037, 241] width 608 height 296
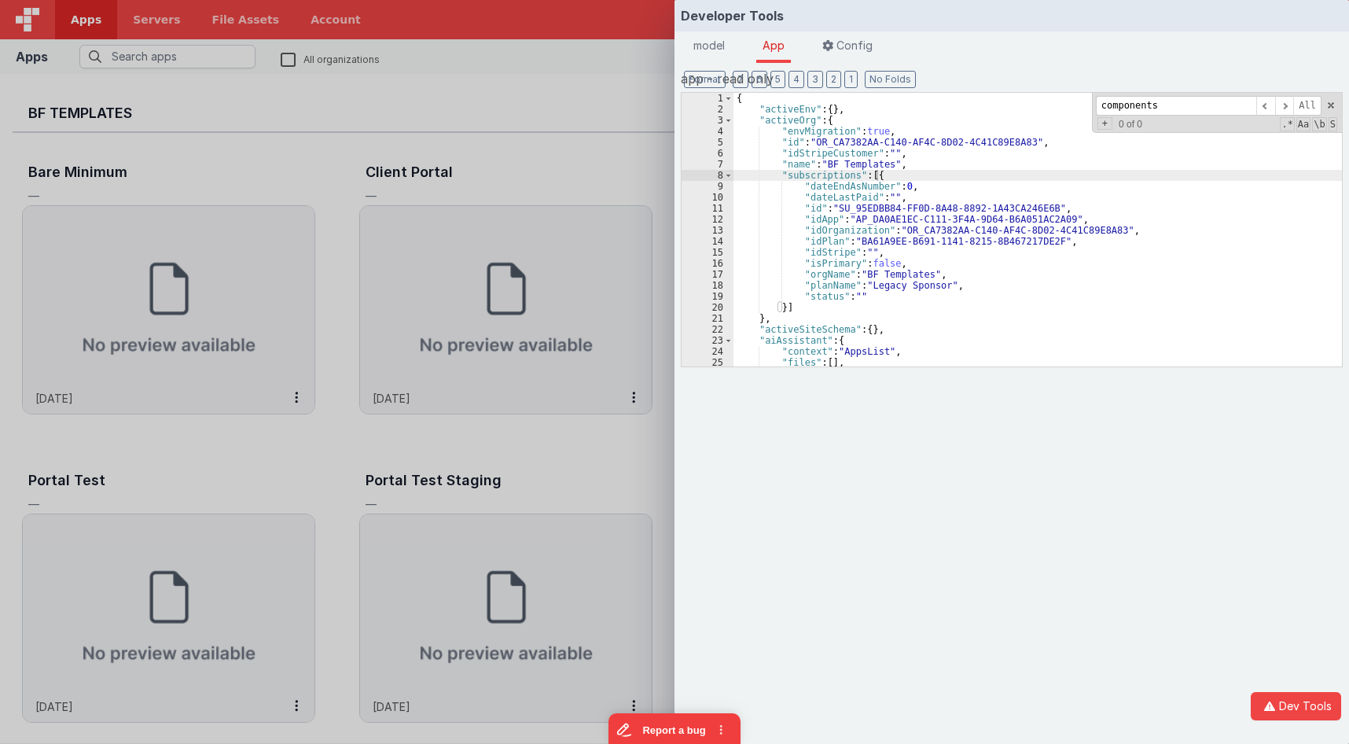
scroll to position [22606, 0]
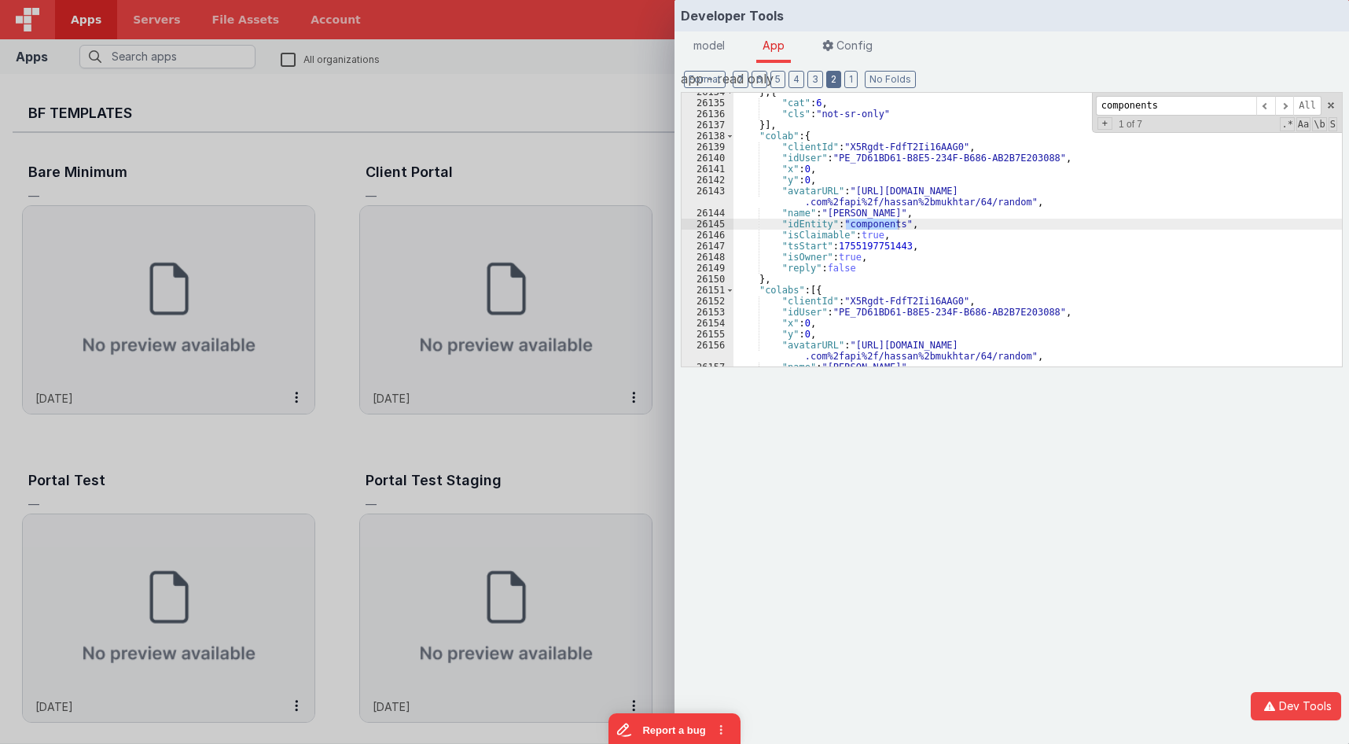
type input "components"
click at [828, 82] on button "2" at bounding box center [833, 79] width 15 height 17
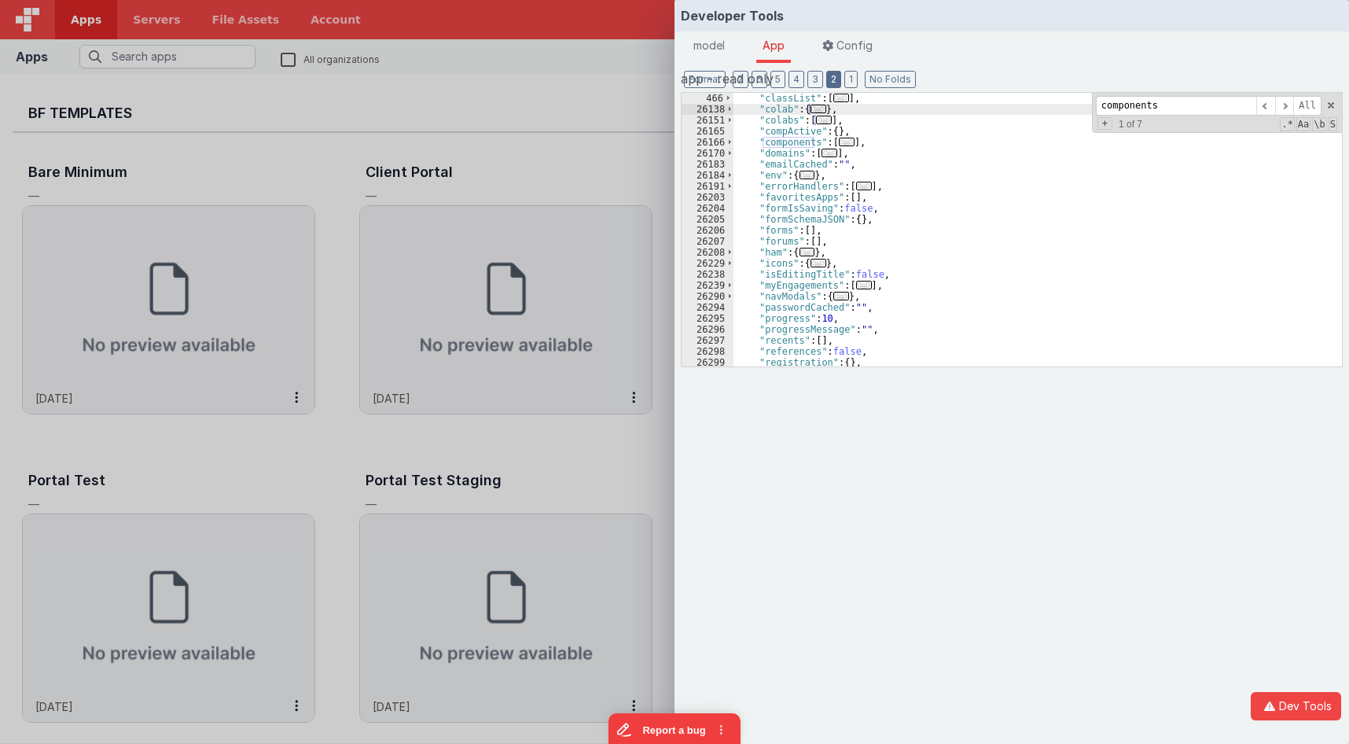
scroll to position [27, 0]
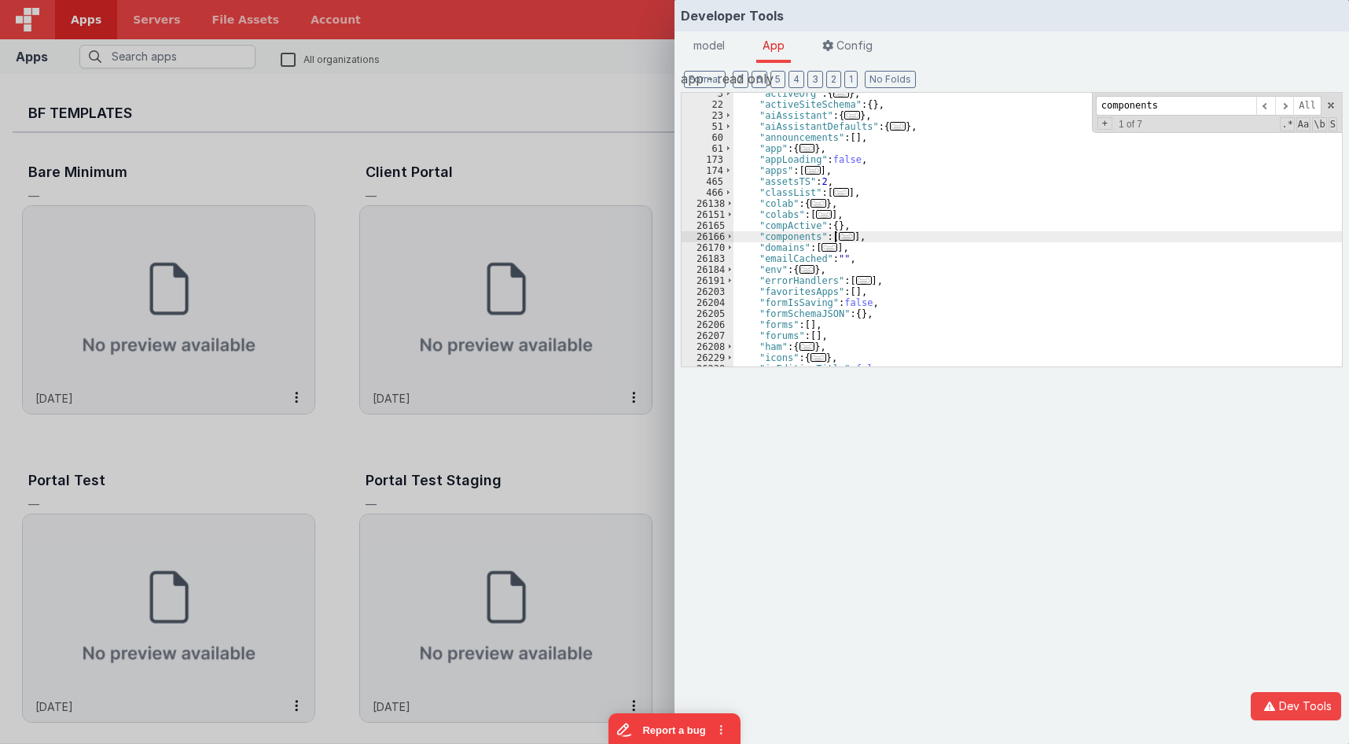
click at [843, 238] on span "..." at bounding box center [847, 236] width 16 height 9
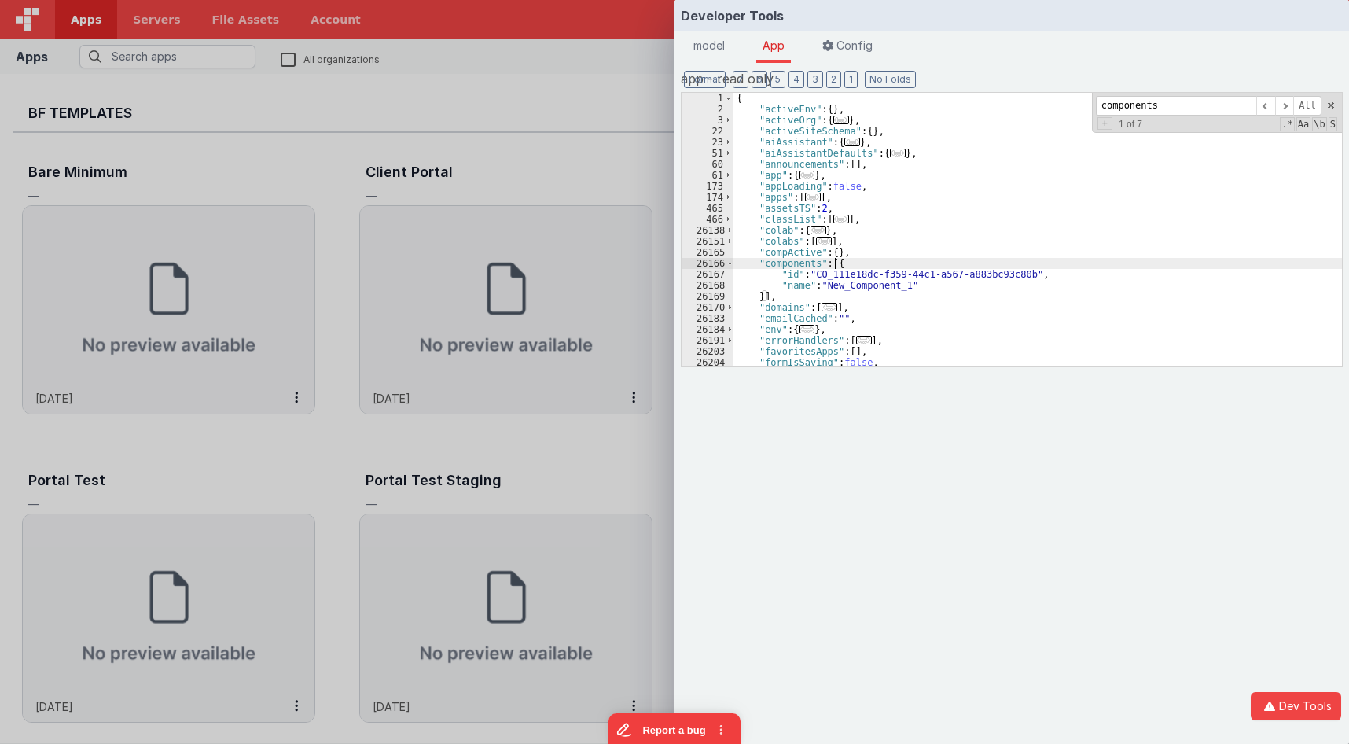
scroll to position [0, 0]
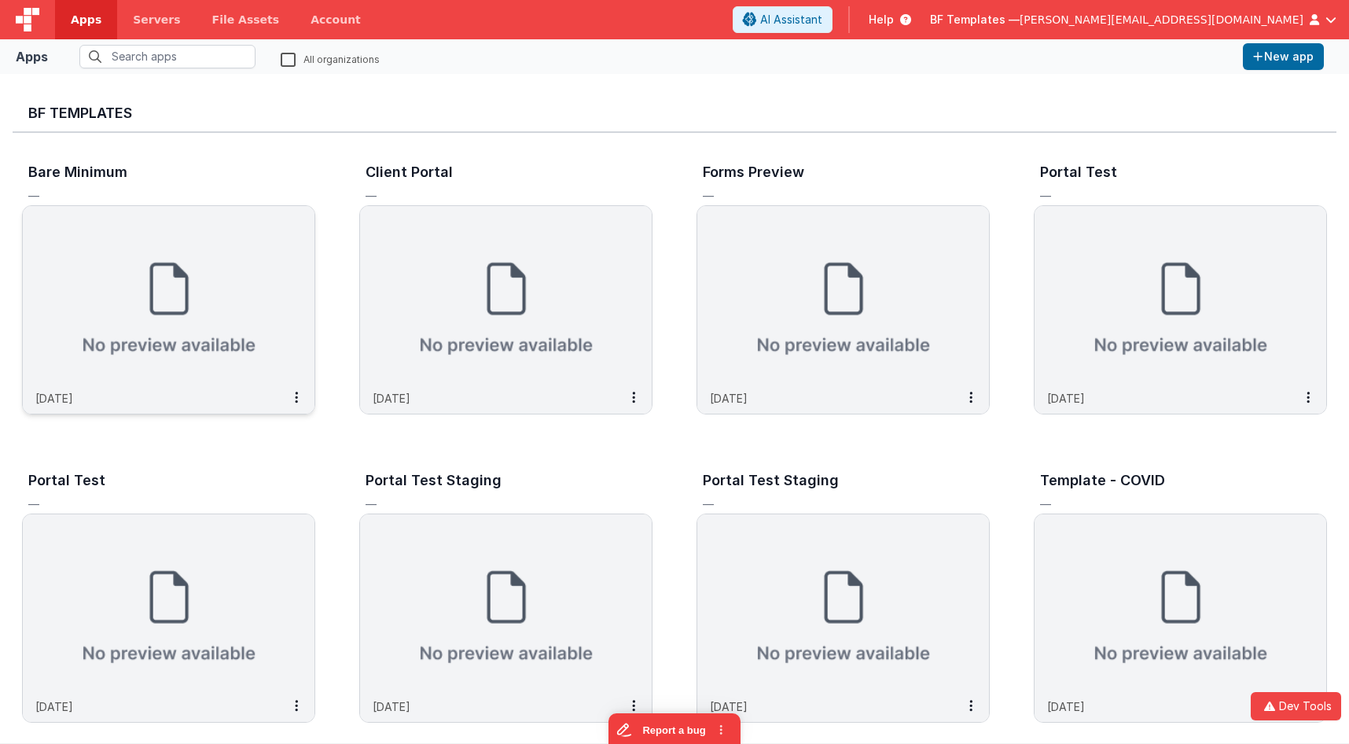
click at [244, 270] on img at bounding box center [169, 294] width 292 height 176
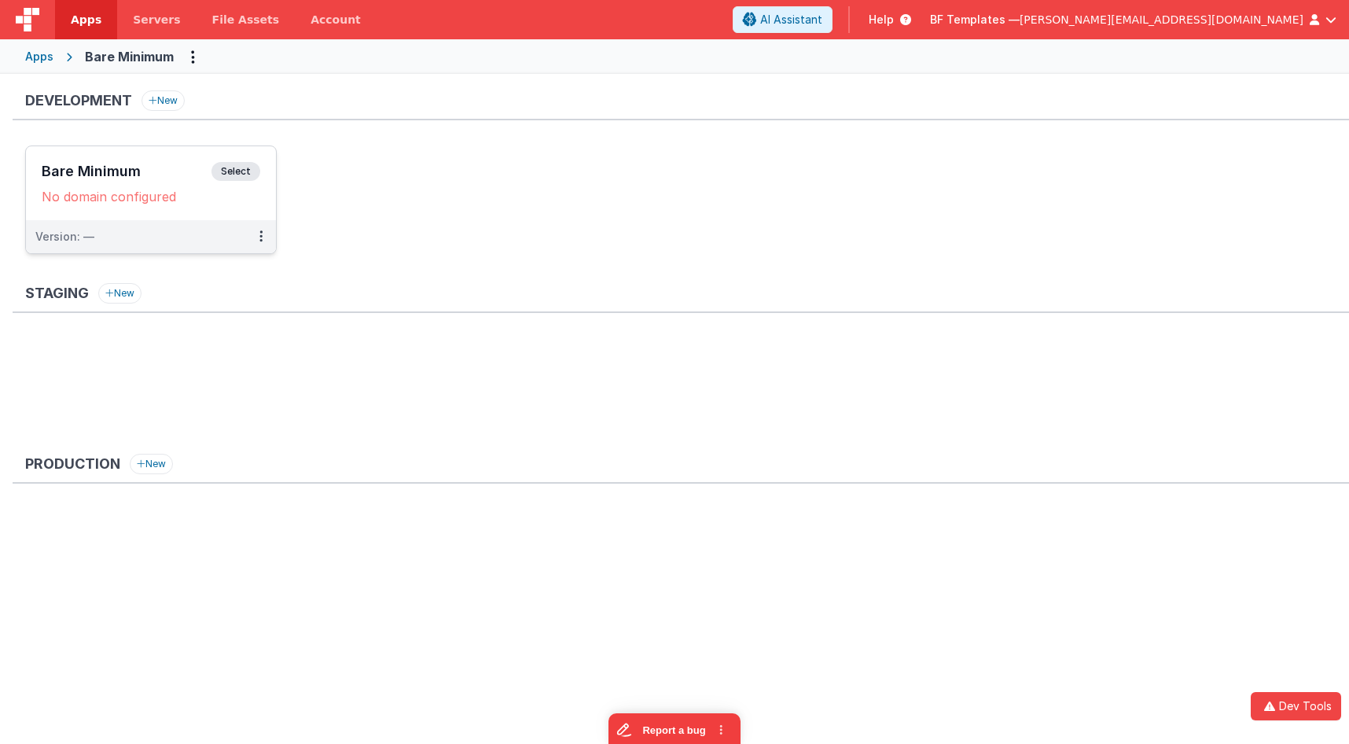
click at [159, 165] on h3 "Bare Minimum" at bounding box center [127, 171] width 170 height 16
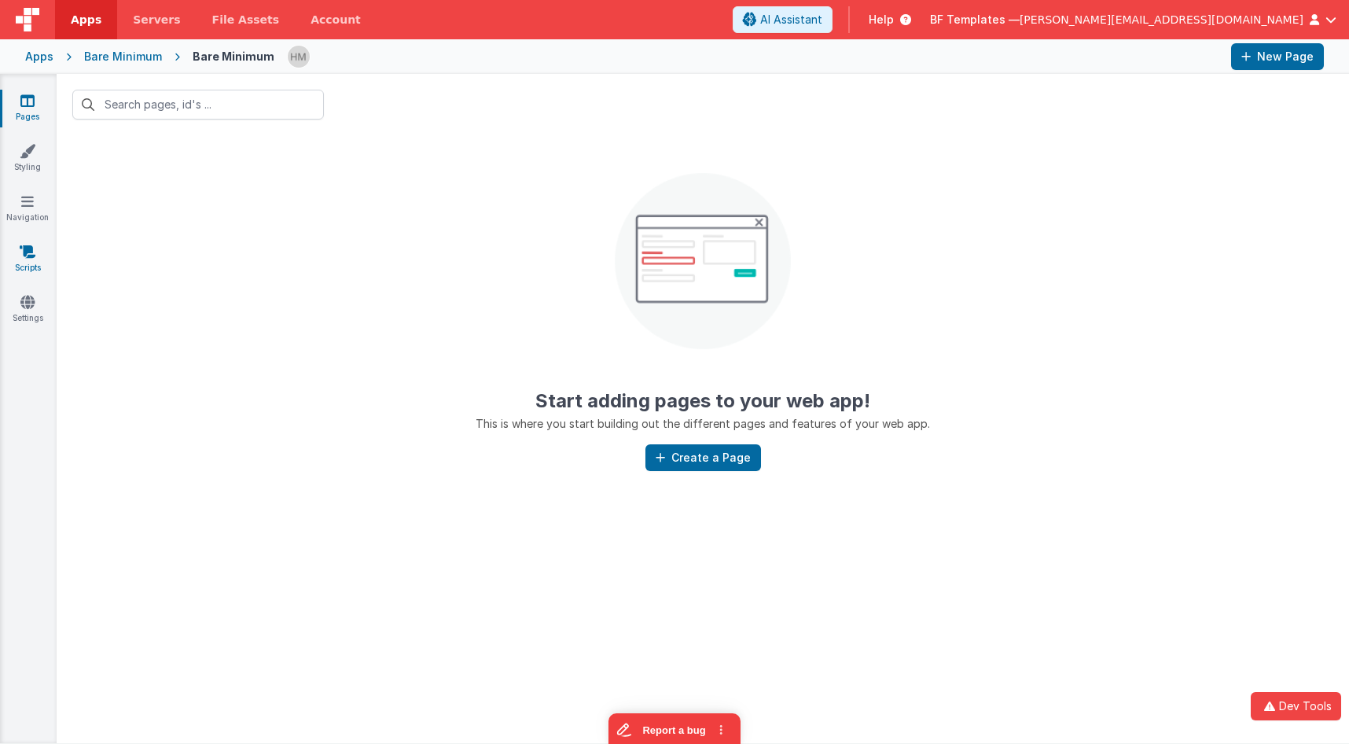
click at [31, 264] on link "Scripts" at bounding box center [27, 259] width 57 height 31
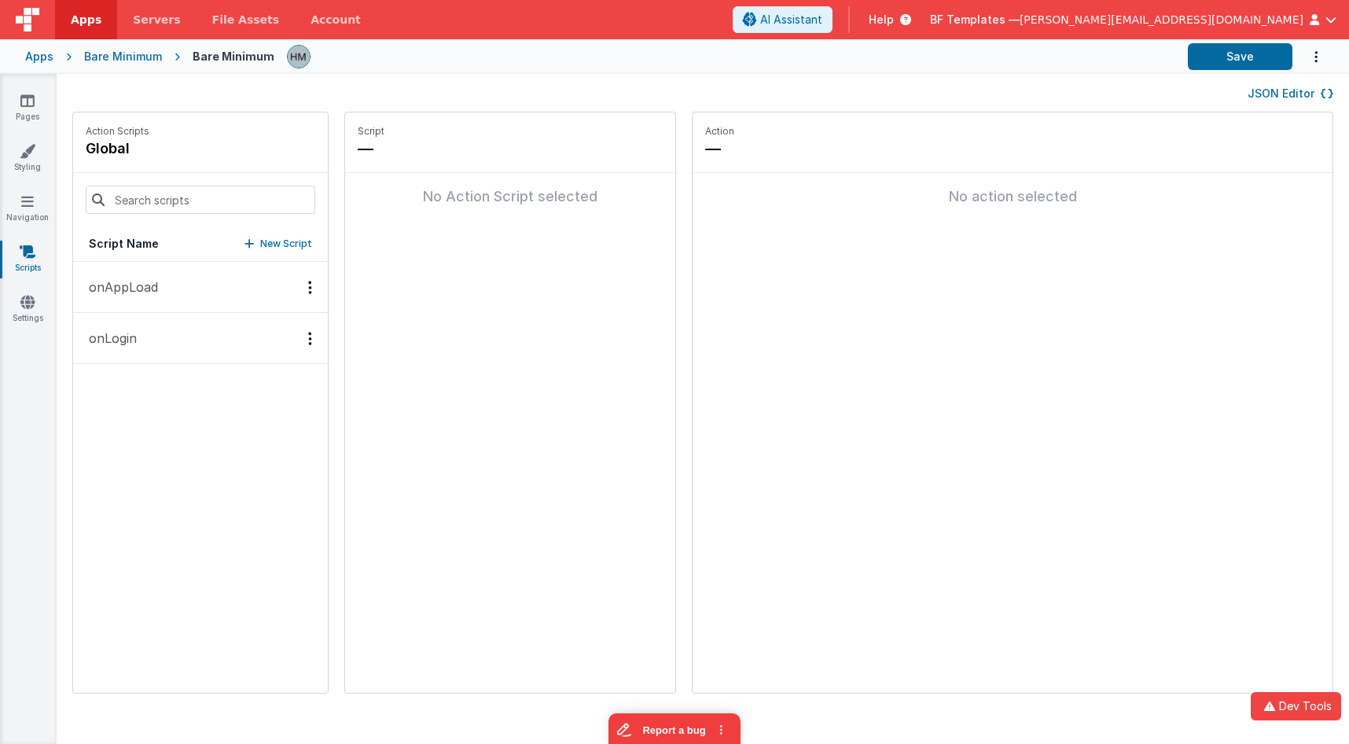
click at [29, 58] on div "Apps" at bounding box center [39, 57] width 28 height 16
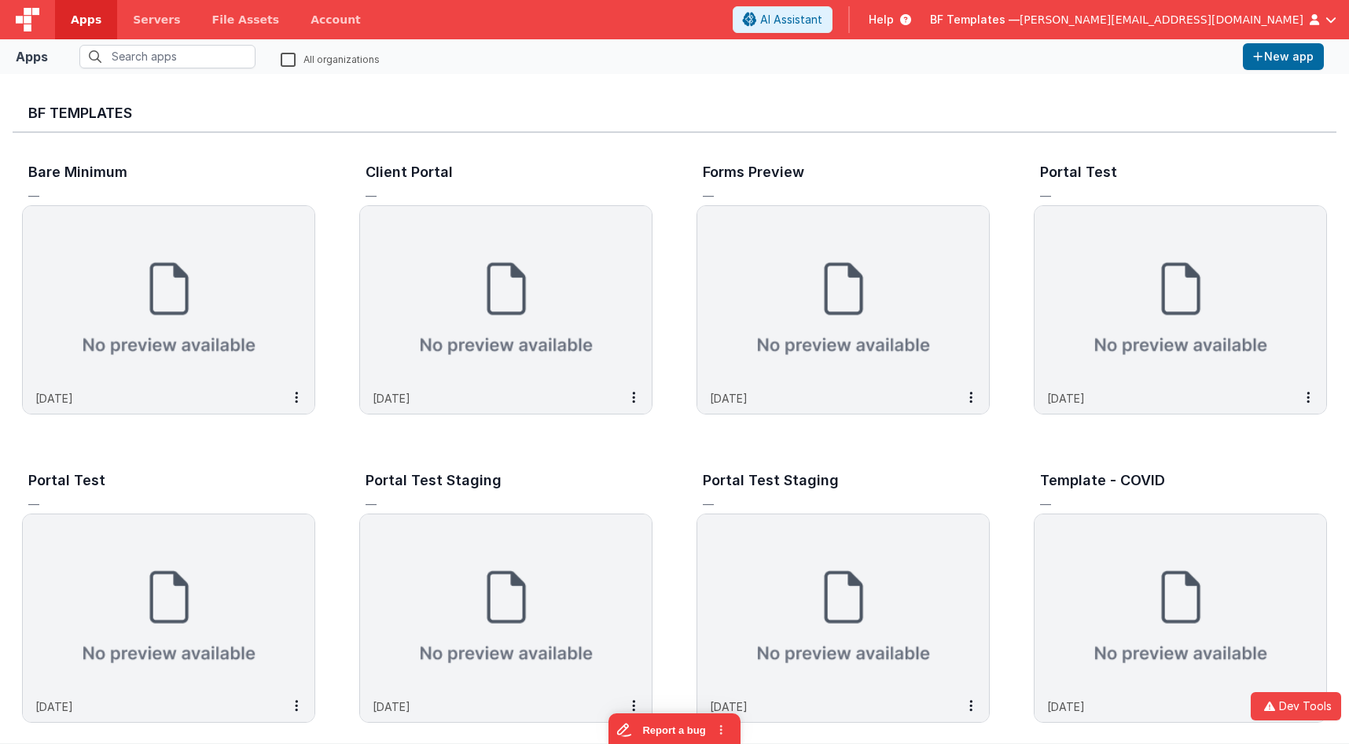
click at [1019, 25] on span "BF Templates —" at bounding box center [975, 20] width 90 height 16
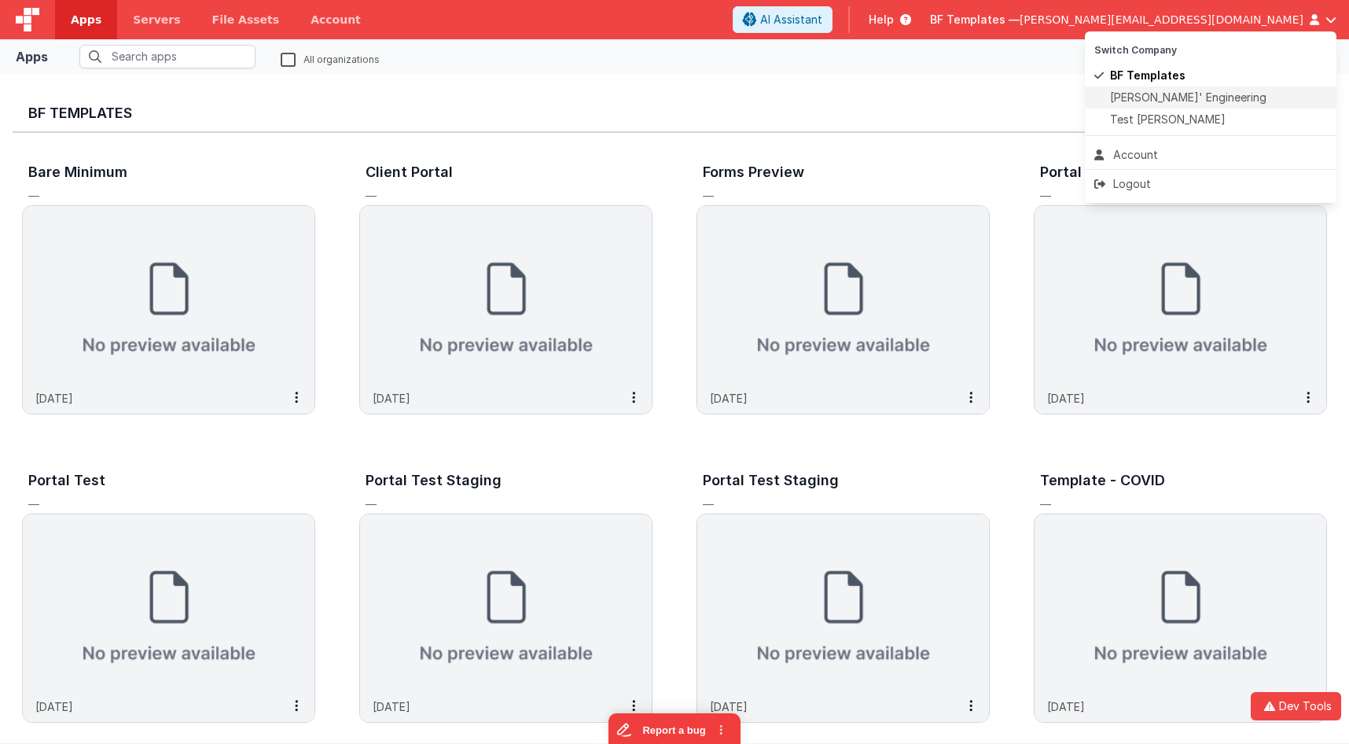
click at [1143, 105] on span "[PERSON_NAME]' Engineering" at bounding box center [1188, 98] width 156 height 16
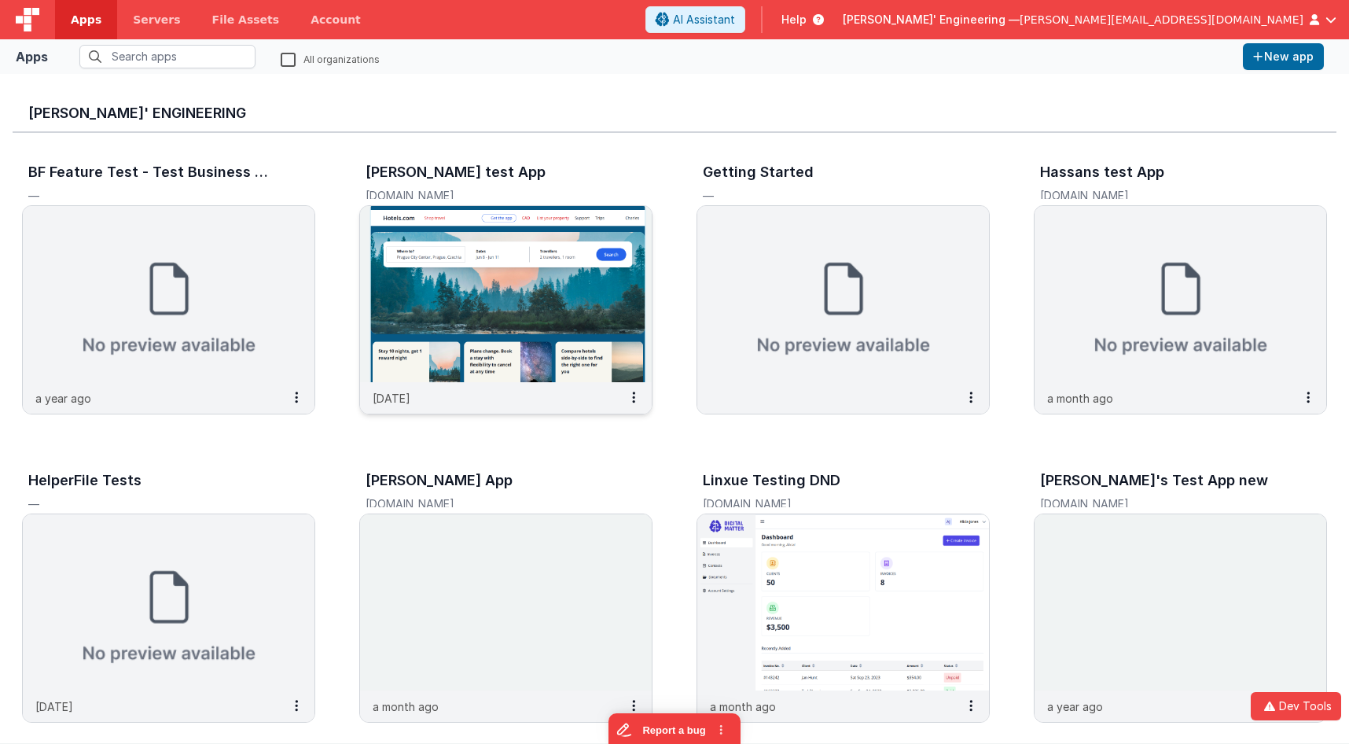
click at [547, 215] on img at bounding box center [506, 294] width 292 height 176
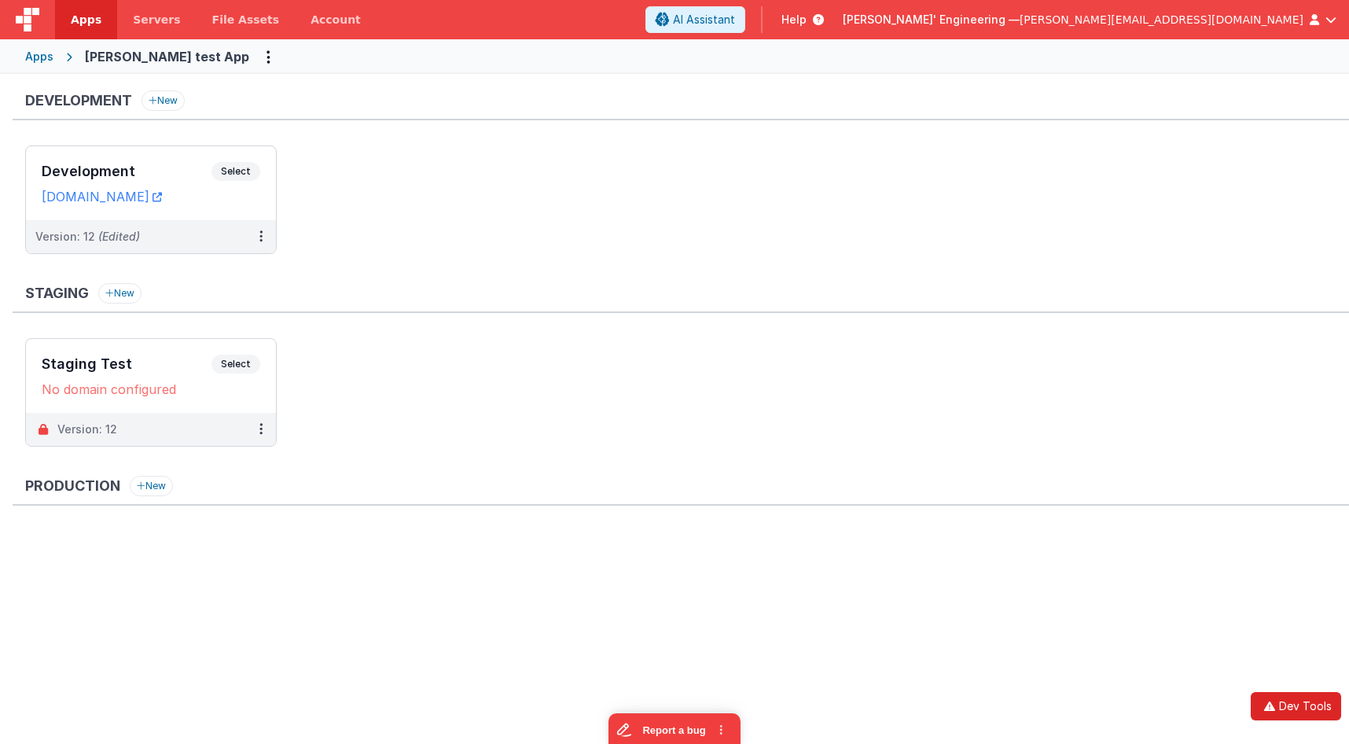
click at [1276, 701] on icon "button" at bounding box center [1269, 705] width 19 height 11
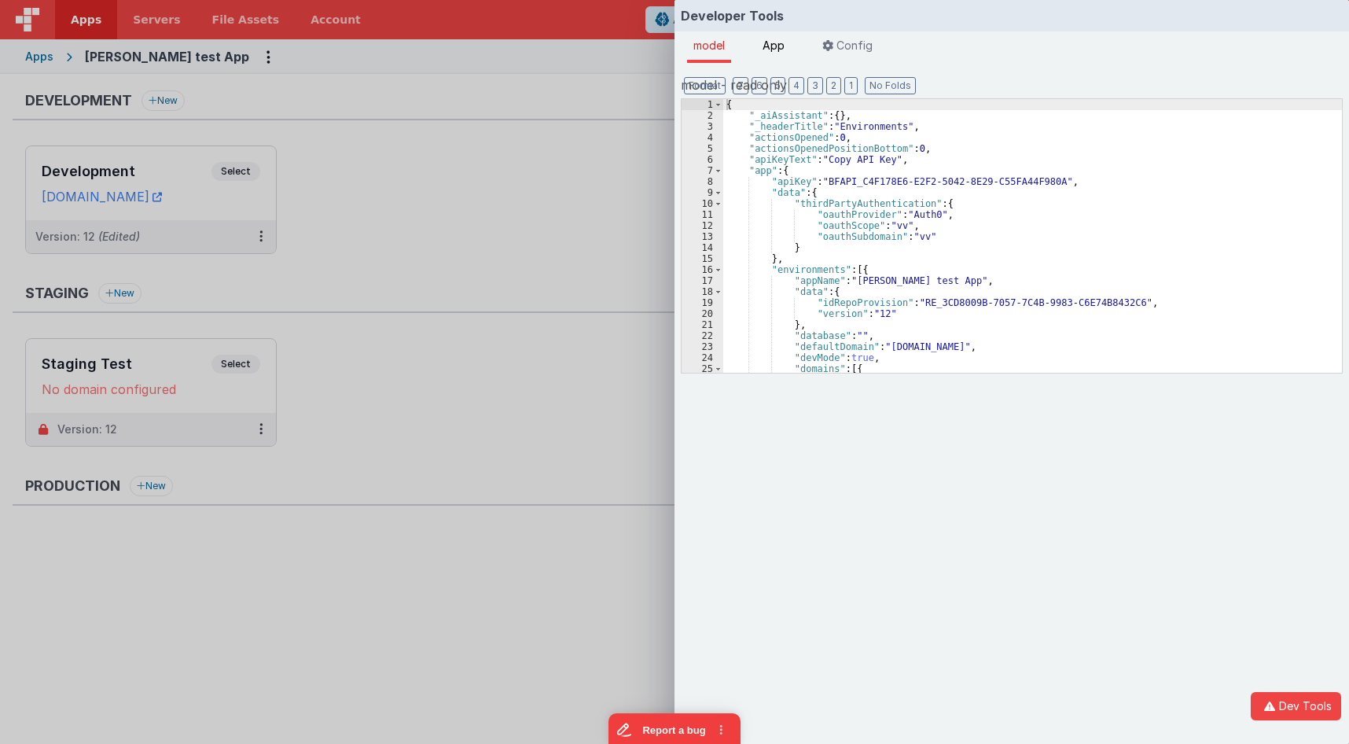
drag, startPoint x: 775, startPoint y: 53, endPoint x: 907, endPoint y: 180, distance: 183.4
click at [775, 52] on li "App" at bounding box center [773, 46] width 35 height 31
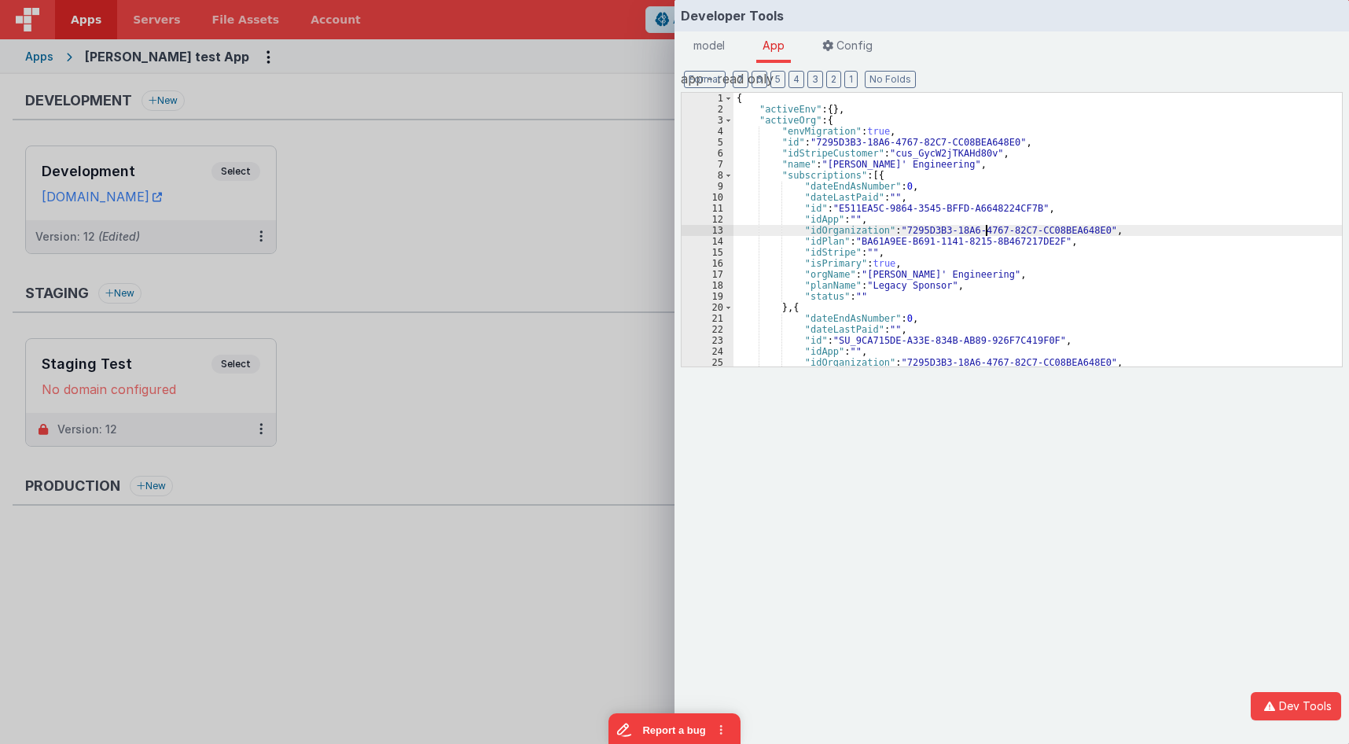
click at [986, 228] on div "{ "activeEnv" : { } , "activeOrg" : { "envMigration" : true , "id" : "7295D3B3-…" at bounding box center [1037, 241] width 608 height 296
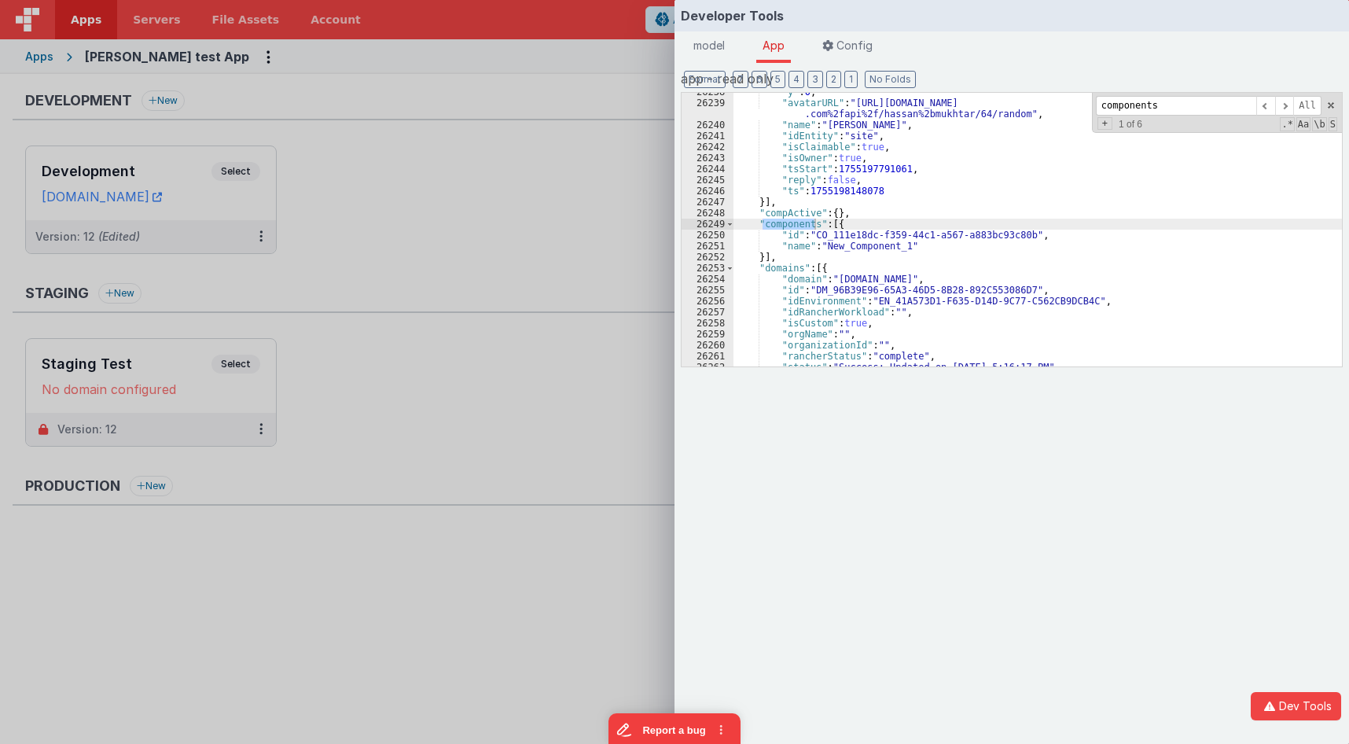
scroll to position [22145, 0]
type input "components"
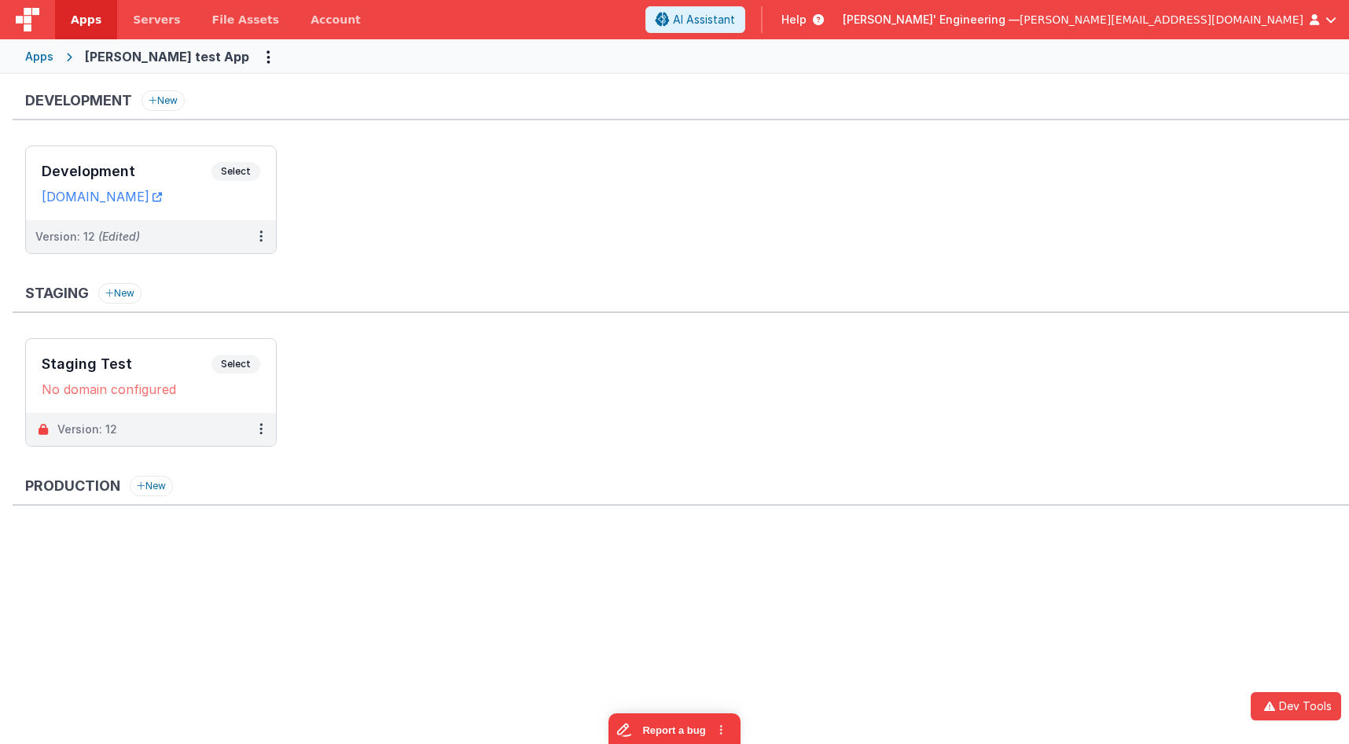
click at [463, 62] on div "Developer Tools model App Params Log (6) Misc Windows Config model - read only …" at bounding box center [674, 372] width 1349 height 744
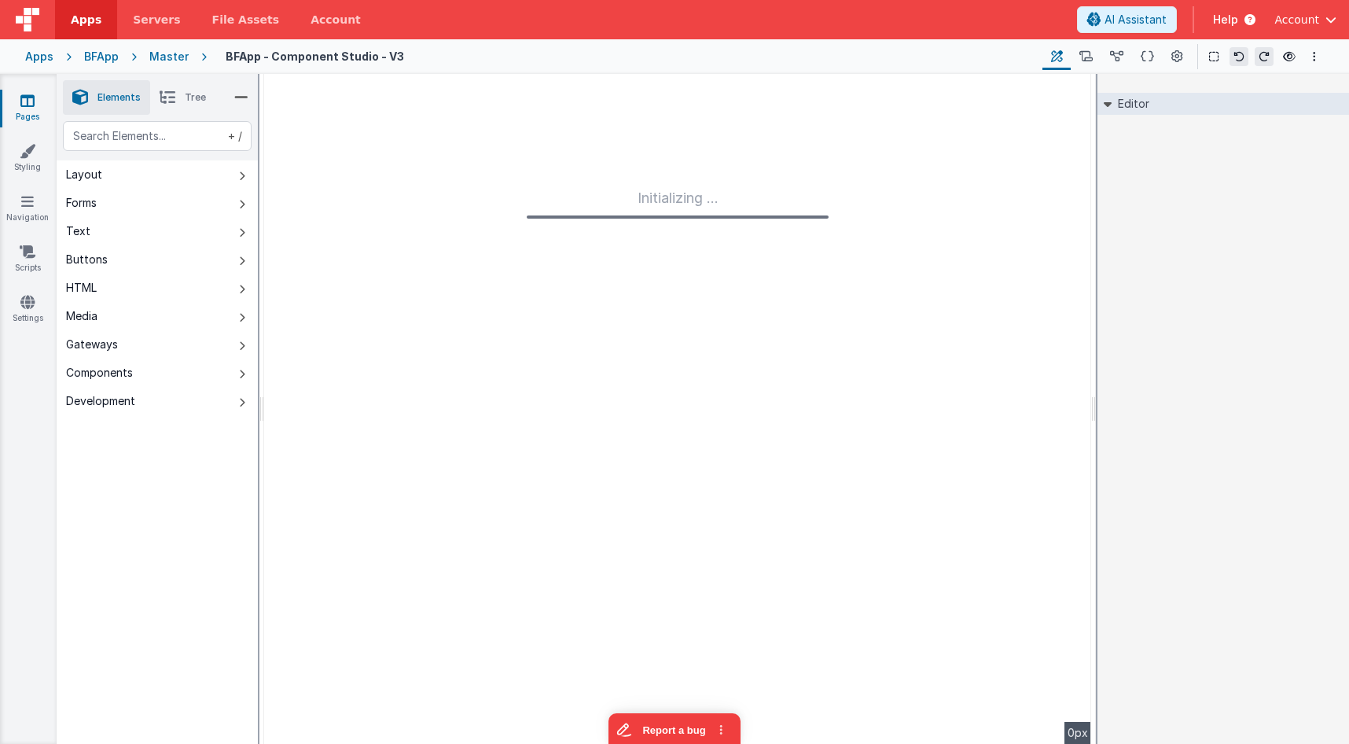
click at [30, 104] on icon at bounding box center [27, 101] width 14 height 16
